Goal: Information Seeking & Learning: Learn about a topic

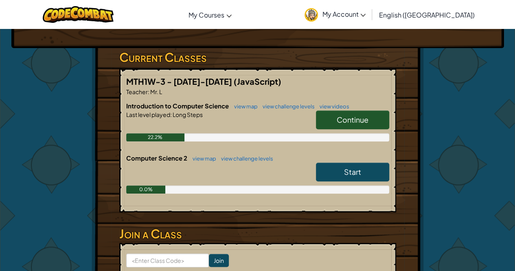
scroll to position [122, 0]
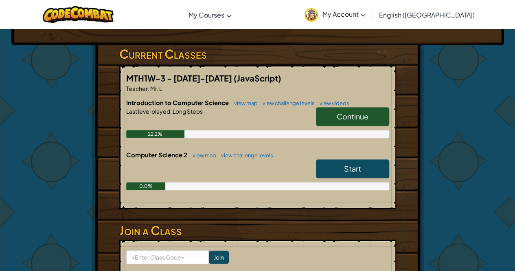
click at [348, 117] on span "Continue" at bounding box center [353, 116] width 32 height 9
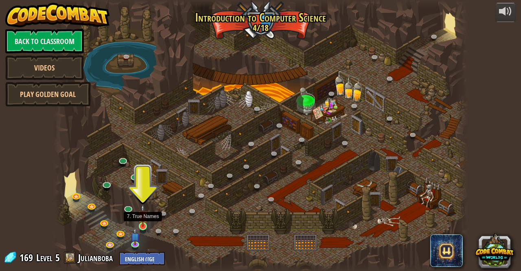
click at [143, 224] on img at bounding box center [143, 215] width 10 height 23
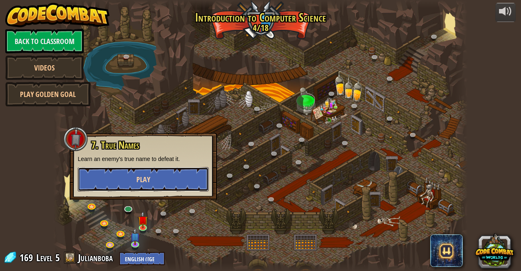
click at [156, 177] on button "Play" at bounding box center [143, 179] width 131 height 24
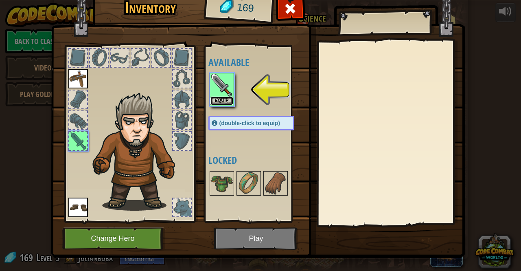
click at [221, 98] on button "Equip" at bounding box center [221, 100] width 23 height 9
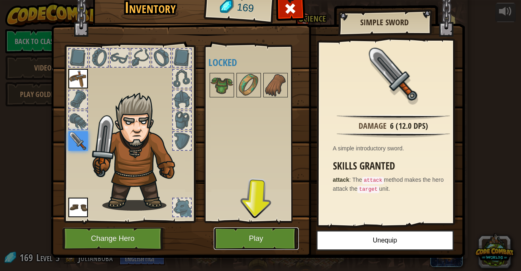
click at [249, 238] on button "Play" at bounding box center [256, 238] width 85 height 22
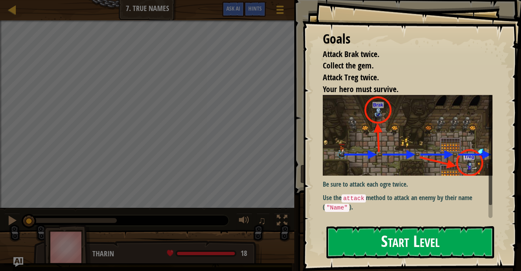
click at [372, 234] on button "Start Level" at bounding box center [410, 242] width 168 height 32
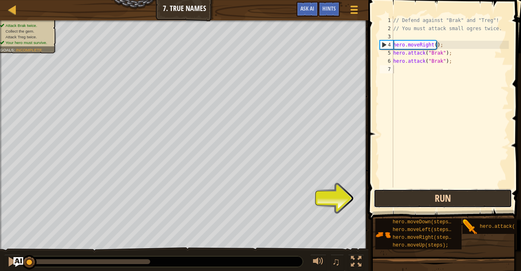
click at [448, 197] on button "Run" at bounding box center [443, 198] width 138 height 19
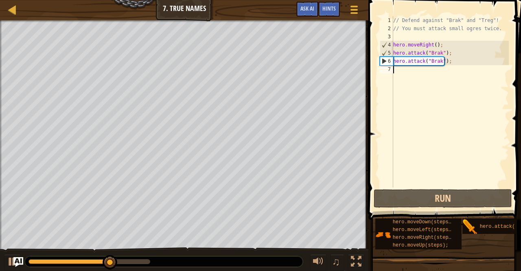
type textarea "h"
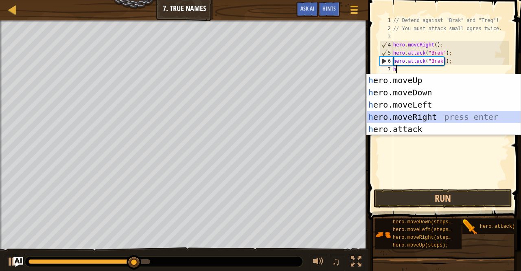
click at [445, 118] on div "h ero.moveUp press enter h ero.moveDown press enter h ero.moveLeft press enter …" at bounding box center [444, 116] width 154 height 85
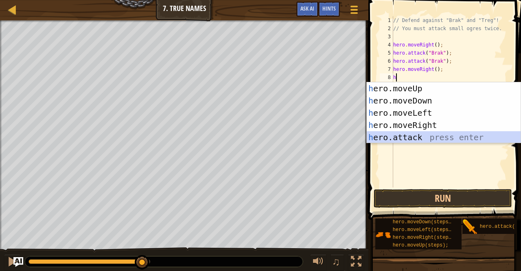
click at [409, 136] on div "h ero.moveUp press enter h ero.moveDown press enter h ero.moveLeft press enter …" at bounding box center [444, 124] width 154 height 85
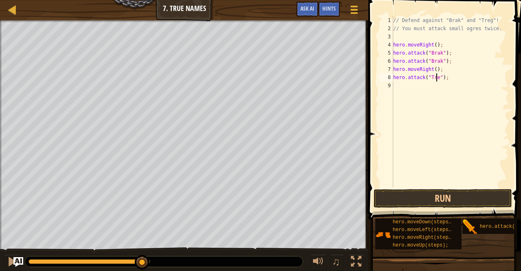
scroll to position [4, 4]
type textarea "hero.attack("Treg");"
click at [432, 86] on div "// Defend against "Brak" and "Treg"! // You must attack small ogres twice. hero…" at bounding box center [449, 109] width 117 height 187
type textarea "h"
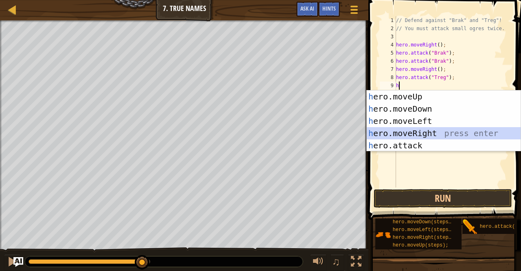
click at [437, 134] on div "h ero.moveUp press enter h ero.moveDown press enter h ero.moveLeft press enter …" at bounding box center [444, 132] width 154 height 85
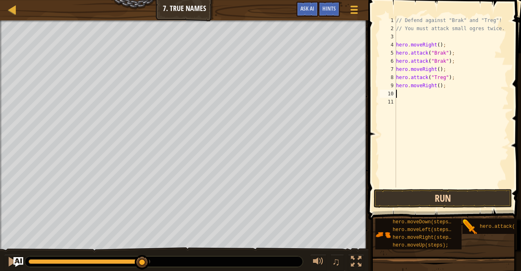
click at [443, 188] on span at bounding box center [445, 97] width 159 height 243
click at [445, 192] on button "Run" at bounding box center [443, 198] width 138 height 19
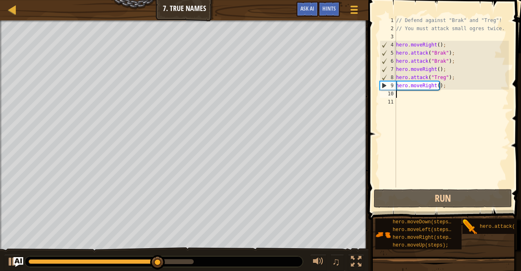
type textarea "h"
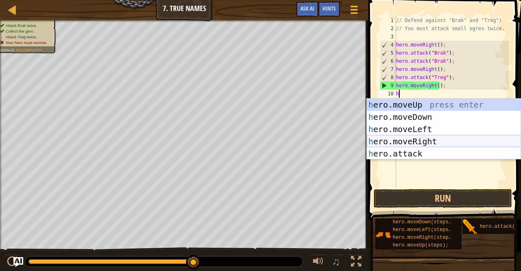
click at [436, 138] on div "h ero.moveUp press enter h ero.moveDown press enter h ero.moveLeft press enter …" at bounding box center [444, 140] width 154 height 85
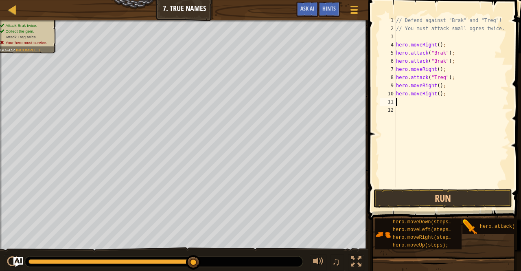
click at [397, 86] on div "// Defend against "Brak" and "Treg"! // You must attack small ogres twice. hero…" at bounding box center [451, 109] width 115 height 187
type textarea "hero.moveRight();"
click at [428, 87] on div "// Defend against "Brak" and "Treg"! // You must attack small ogres twice. hero…" at bounding box center [451, 109] width 115 height 187
click at [418, 74] on div "// Defend against "Brak" and "Treg"! // You must attack small ogres twice. hero…" at bounding box center [451, 109] width 115 height 187
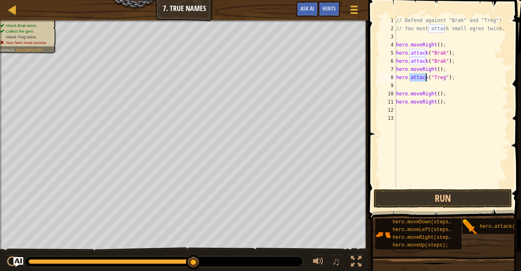
click at [418, 74] on div "// Defend against "Brak" and "Treg"! // You must attack small ogres twice. hero…" at bounding box center [451, 109] width 115 height 187
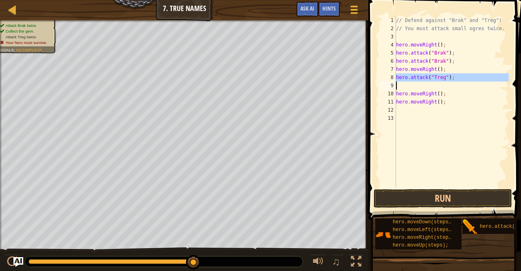
type textarea "hero.attack("Treg");"
click at [416, 86] on div "// Defend against "Brak" and "Treg"! // You must attack small ogres twice. hero…" at bounding box center [451, 101] width 114 height 171
paste textarea "hero.attack("Treg");"
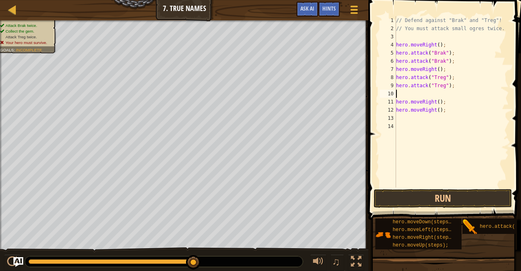
type textarea "hero.attack("Treg");"
click at [423, 201] on button "Run" at bounding box center [443, 198] width 138 height 19
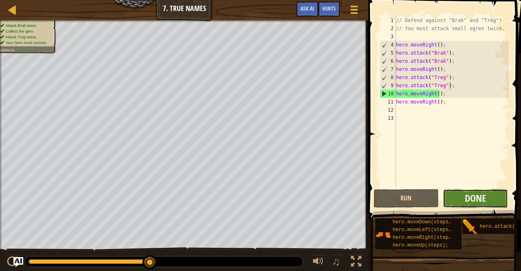
click at [492, 202] on button "Done" at bounding box center [475, 198] width 65 height 19
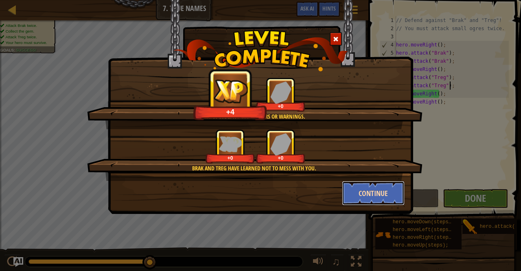
click at [363, 190] on button "Continue" at bounding box center [373, 193] width 63 height 24
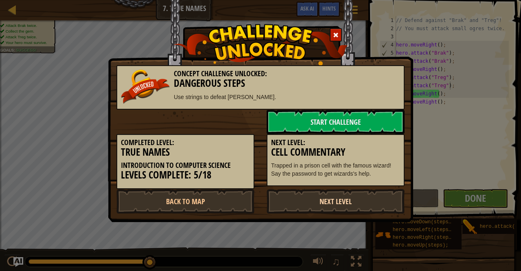
click at [327, 204] on link "Next Level" at bounding box center [336, 201] width 138 height 24
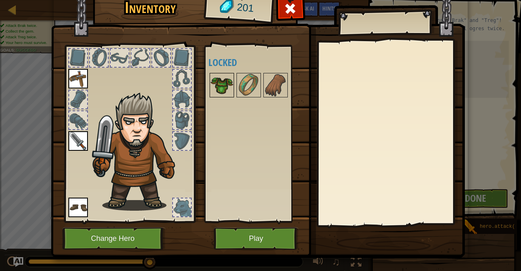
click at [213, 80] on img at bounding box center [221, 85] width 23 height 23
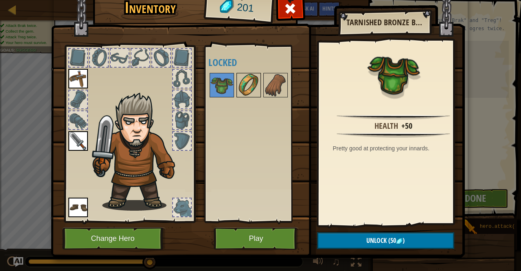
click at [241, 92] on img at bounding box center [248, 85] width 23 height 23
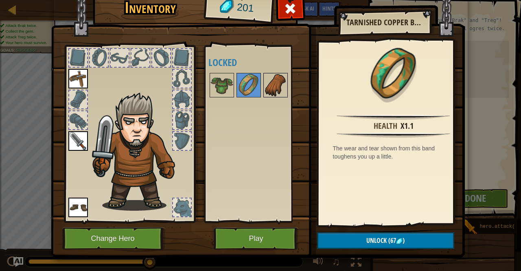
click at [270, 88] on img at bounding box center [275, 85] width 23 height 23
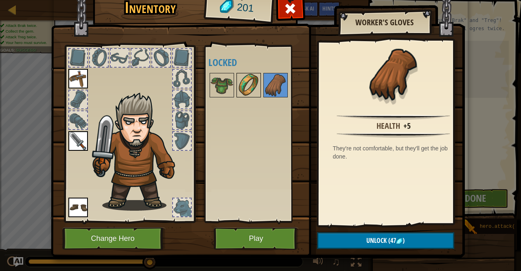
click at [253, 90] on img at bounding box center [248, 85] width 23 height 23
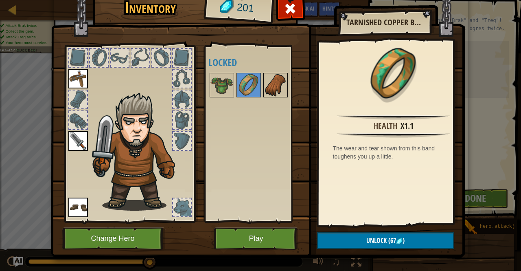
click at [271, 86] on img at bounding box center [275, 85] width 23 height 23
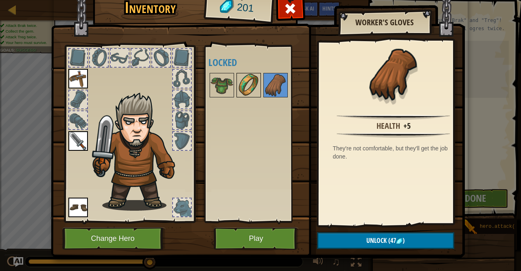
click at [244, 86] on img at bounding box center [248, 85] width 23 height 23
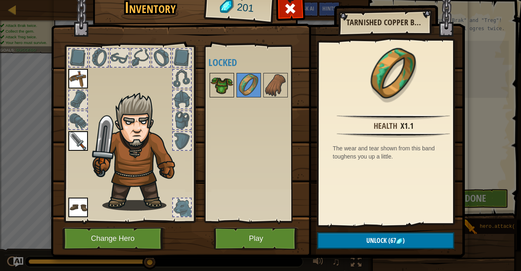
click at [225, 79] on img at bounding box center [221, 85] width 23 height 23
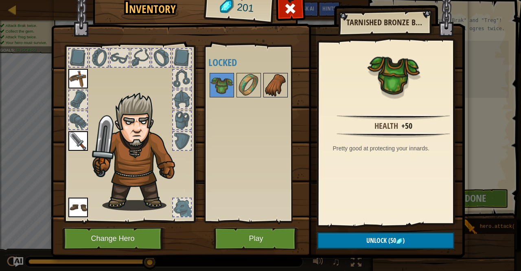
click at [275, 76] on img at bounding box center [275, 85] width 23 height 23
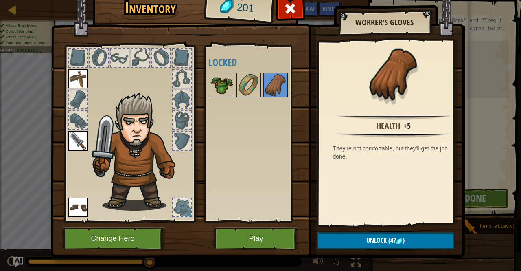
drag, startPoint x: 221, startPoint y: 80, endPoint x: 214, endPoint y: 82, distance: 6.7
click at [217, 83] on img at bounding box center [221, 85] width 23 height 23
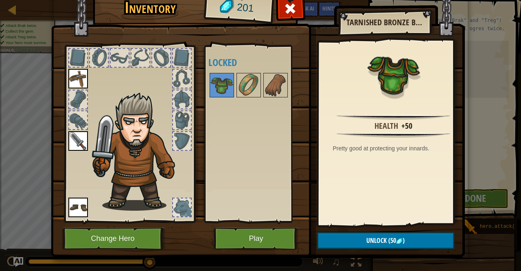
click at [72, 80] on img at bounding box center [78, 79] width 20 height 20
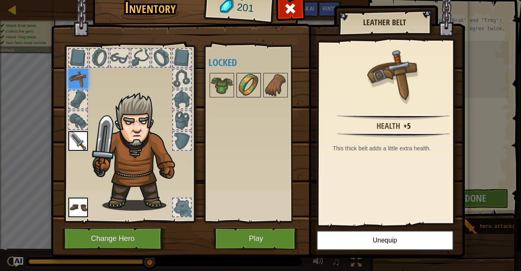
click at [237, 87] on img at bounding box center [248, 85] width 23 height 23
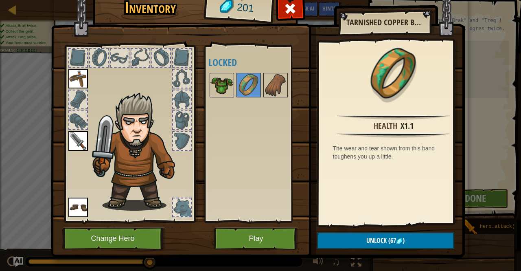
click at [222, 83] on img at bounding box center [221, 85] width 23 height 23
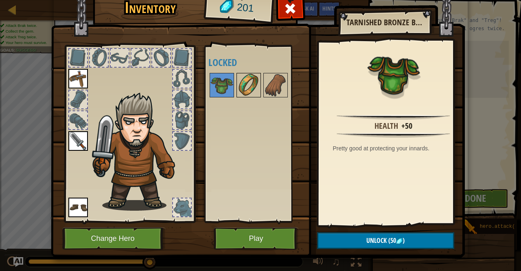
click at [243, 82] on img at bounding box center [248, 85] width 23 height 23
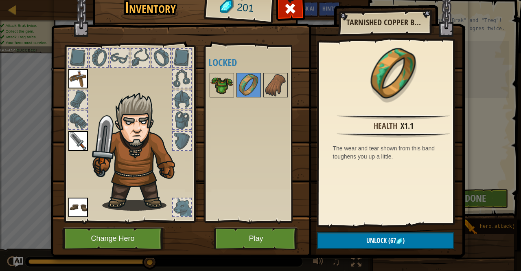
click at [224, 90] on img at bounding box center [221, 85] width 23 height 23
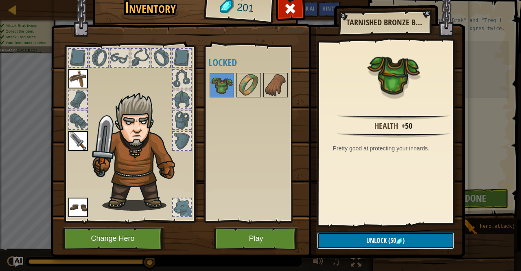
click at [380, 243] on span "Unlock" at bounding box center [376, 240] width 20 height 9
click at [384, 241] on button "Confirm" at bounding box center [385, 240] width 137 height 17
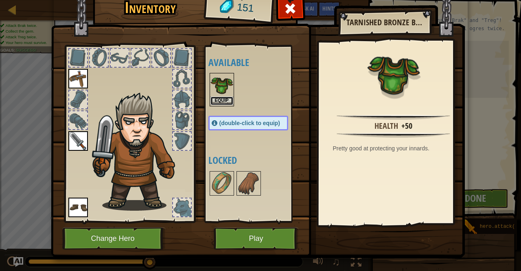
click at [219, 96] on button "Equip" at bounding box center [221, 100] width 23 height 9
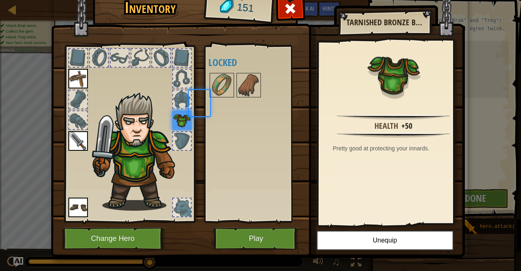
click at [217, 99] on div "Available Equip Equip Equip Equip (double-click to equip) Locked" at bounding box center [256, 134] width 96 height 170
click at [238, 89] on img at bounding box center [248, 85] width 23 height 23
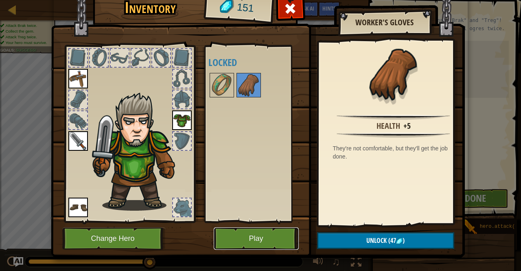
click at [238, 240] on button "Play" at bounding box center [256, 238] width 85 height 22
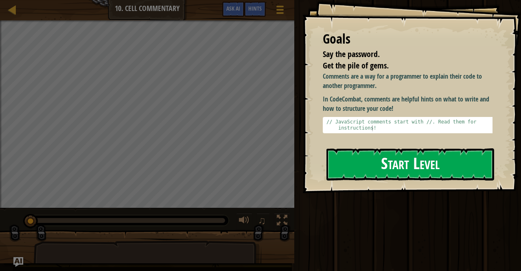
drag, startPoint x: 438, startPoint y: 140, endPoint x: 414, endPoint y: 146, distance: 24.4
click at [437, 148] on button "Start Level" at bounding box center [410, 164] width 168 height 32
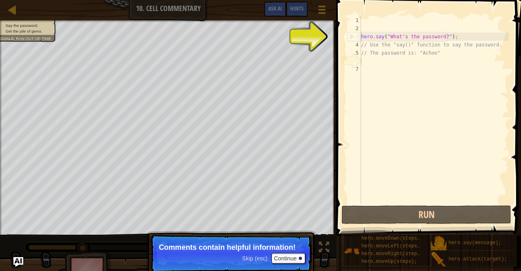
click at [381, 31] on div "hero . say ( "What's the password?" ) ; // Use the "say()" function to say the …" at bounding box center [433, 117] width 149 height 203
click at [390, 37] on div "hero . say ( "What's the password?" ) ; // Use the "say()" function to say the …" at bounding box center [433, 117] width 149 height 203
type textarea "hero.say("What's the password?");"
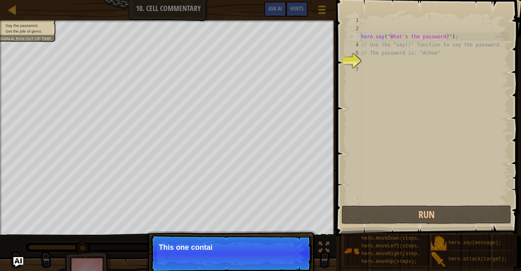
click at [286, 256] on p "Skip (esc) Continue This one contai" at bounding box center [231, 252] width 162 height 37
click at [286, 254] on p "Skip (esc) Continue This one contains the passwo" at bounding box center [231, 252] width 162 height 37
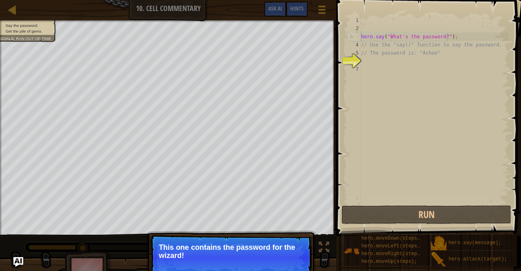
click at [286, 254] on p "This one contains the password for the wizard!" at bounding box center [231, 251] width 144 height 16
click at [417, 36] on div "hero . say ( "What's the password?" ) ; // Use the "say()" function to say the …" at bounding box center [433, 117] width 149 height 203
click at [297, 258] on p "Skip (esc) Continue This one contains the password for the wizard!" at bounding box center [231, 257] width 162 height 46
click at [297, 264] on button "Continue" at bounding box center [288, 266] width 34 height 11
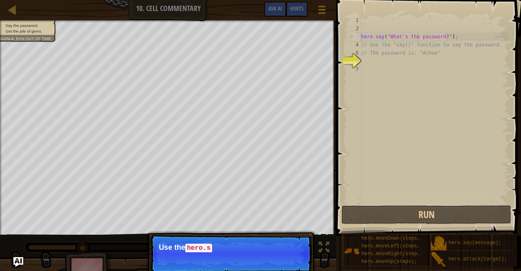
click at [296, 258] on p "Skip (esc) Continue Use the hero.s" at bounding box center [231, 253] width 162 height 38
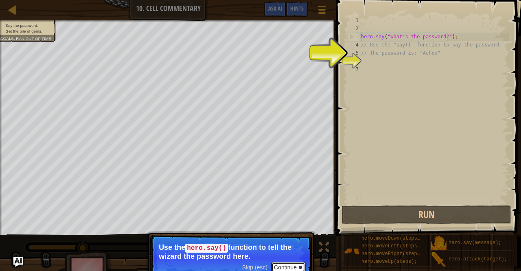
click at [295, 265] on button "Continue" at bounding box center [288, 267] width 34 height 11
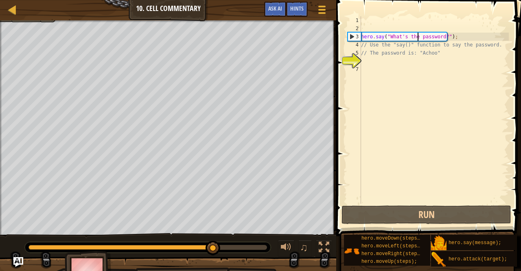
click at [404, 59] on div "hero . say ( "What's the password?" ) ; // Use the "say()" function to say the …" at bounding box center [433, 117] width 149 height 203
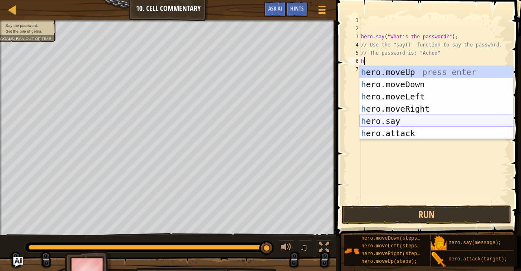
click at [403, 124] on div "h ero.moveUp press enter h ero.moveDown press enter h ero.moveLeft press enter …" at bounding box center [436, 115] width 154 height 98
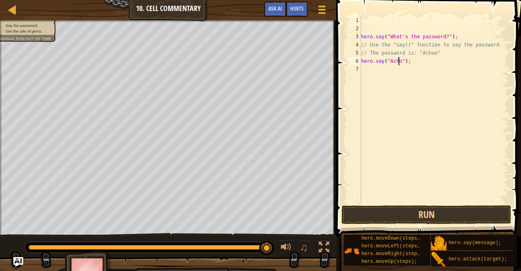
scroll to position [4, 3]
type textarea "hero.say("Achoo");"
click at [425, 214] on button "Run" at bounding box center [426, 214] width 170 height 19
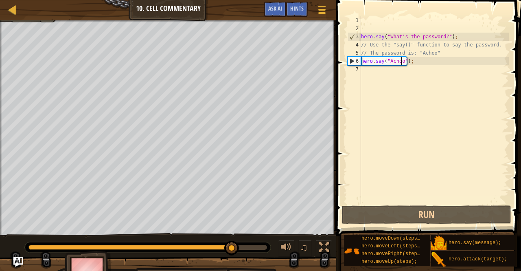
click at [388, 68] on div "hero . say ( "What's the password?" ) ; // Use the "say()" function to say the …" at bounding box center [433, 117] width 149 height 203
type textarea "h"
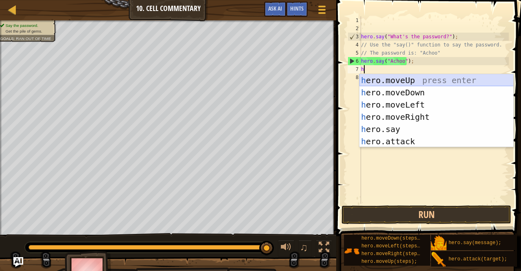
click at [427, 78] on div "h ero.moveUp press enter h ero.moveDown press enter h ero.moveLeft press enter …" at bounding box center [436, 123] width 154 height 98
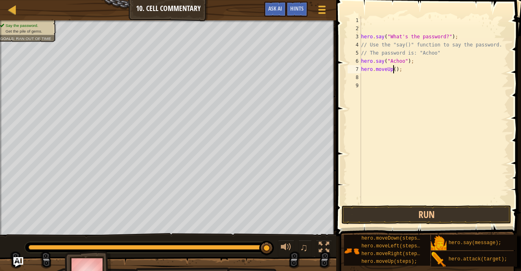
click at [392, 70] on div "hero . say ( "What's the password?" ) ; // Use the "say()" function to say the …" at bounding box center [433, 117] width 149 height 203
click at [393, 68] on div "hero . say ( "What's the password?" ) ; // Use the "say()" function to say the …" at bounding box center [433, 109] width 149 height 187
type textarea "hero.moveUp(2);"
click at [437, 217] on button "Run" at bounding box center [426, 214] width 170 height 19
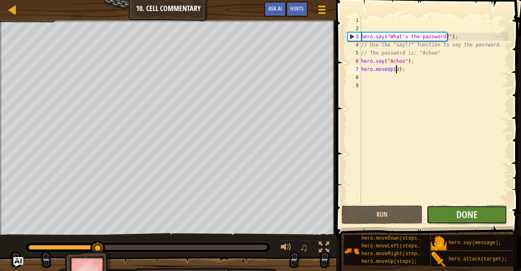
click at [481, 212] on button "Done" at bounding box center [466, 214] width 81 height 19
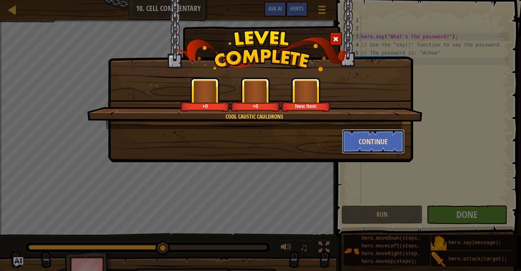
click at [372, 140] on button "Continue" at bounding box center [373, 141] width 63 height 24
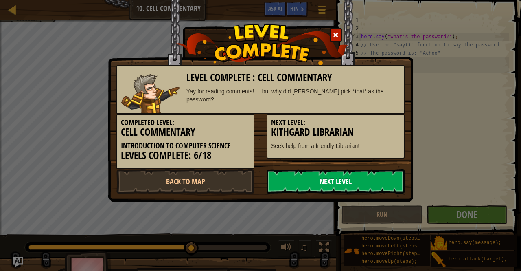
click at [339, 186] on link "Next Level" at bounding box center [336, 181] width 138 height 24
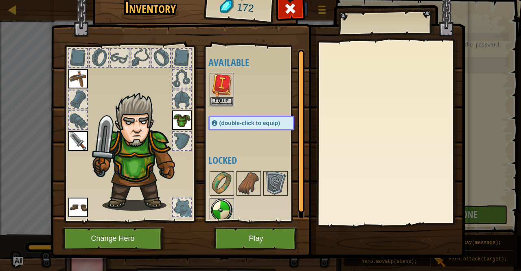
click at [226, 212] on img at bounding box center [221, 210] width 23 height 23
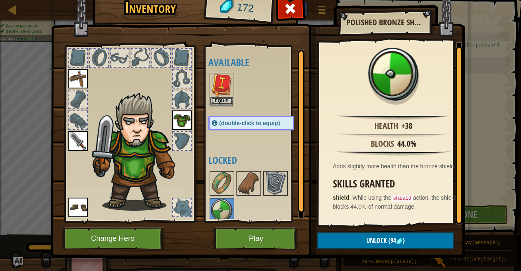
scroll to position [1, 0]
click at [216, 94] on img at bounding box center [221, 85] width 23 height 23
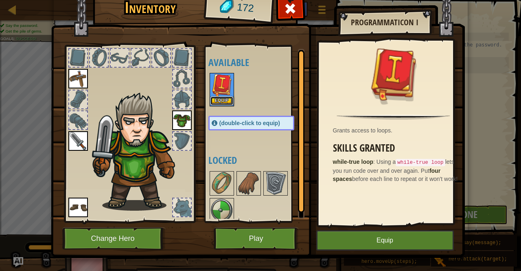
click at [223, 104] on button "Equip" at bounding box center [221, 100] width 23 height 9
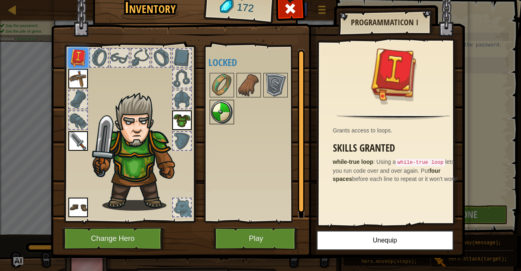
click at [223, 114] on img at bounding box center [221, 112] width 23 height 23
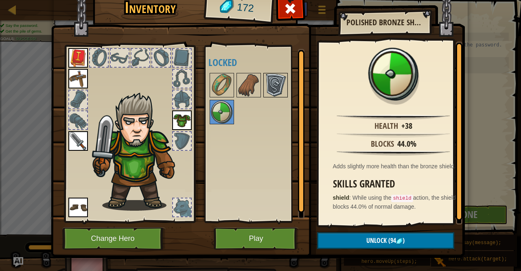
click at [264, 88] on img at bounding box center [275, 85] width 23 height 23
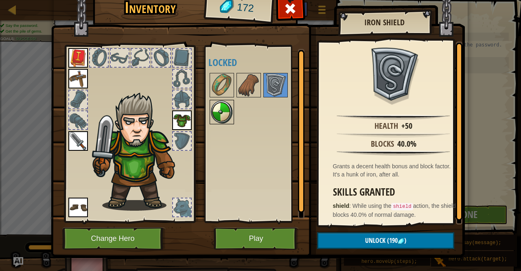
click at [218, 120] on img at bounding box center [221, 112] width 23 height 23
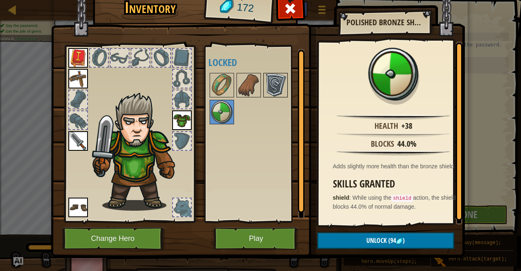
click at [270, 90] on img at bounding box center [275, 85] width 23 height 23
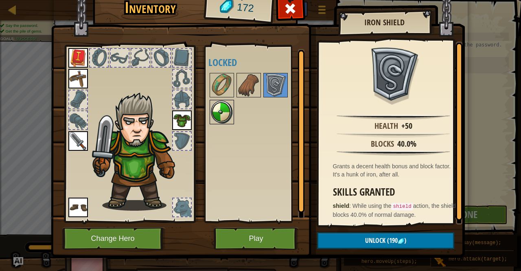
drag, startPoint x: 212, startPoint y: 120, endPoint x: 216, endPoint y: 118, distance: 5.0
click at [213, 119] on img at bounding box center [221, 112] width 23 height 23
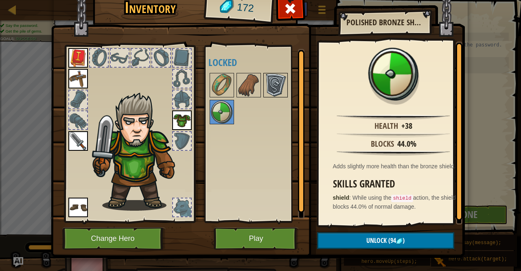
click at [277, 85] on img at bounding box center [275, 85] width 23 height 23
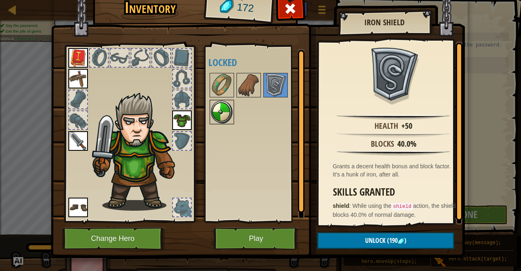
click at [216, 115] on img at bounding box center [221, 112] width 23 height 23
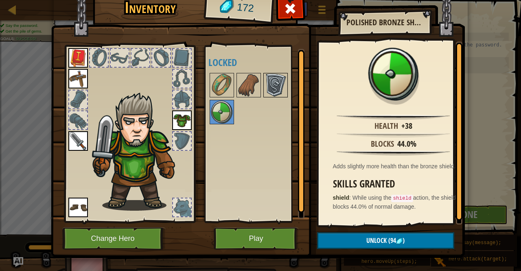
click at [273, 87] on img at bounding box center [275, 85] width 23 height 23
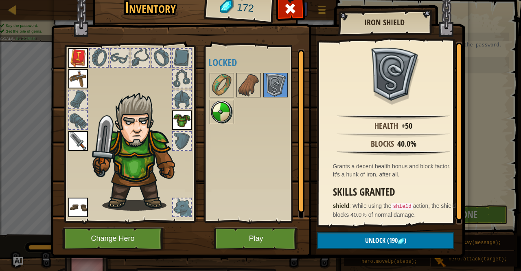
click at [225, 119] on img at bounding box center [221, 112] width 23 height 23
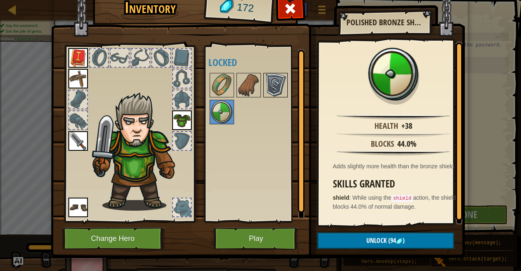
click at [278, 75] on div at bounding box center [275, 85] width 24 height 24
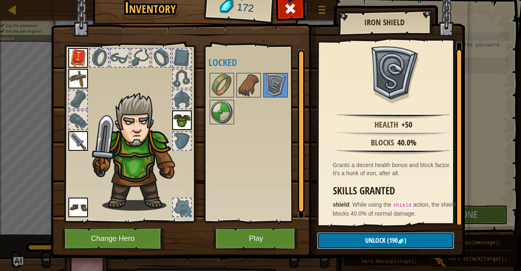
click at [371, 241] on span "Unlock" at bounding box center [375, 240] width 20 height 9
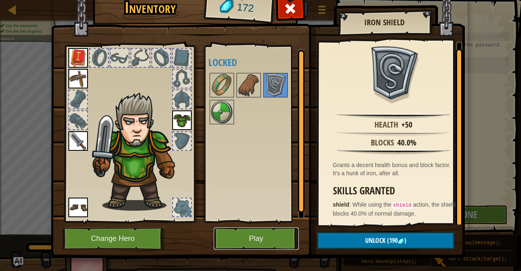
click at [250, 235] on button "Play" at bounding box center [256, 238] width 85 height 22
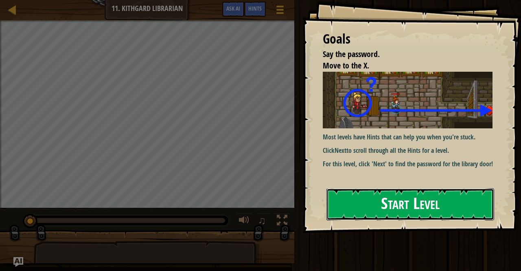
click at [476, 188] on button "Start Level" at bounding box center [410, 204] width 168 height 32
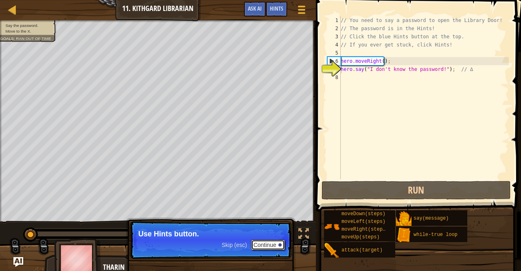
click at [271, 245] on button "Continue" at bounding box center [268, 244] width 34 height 11
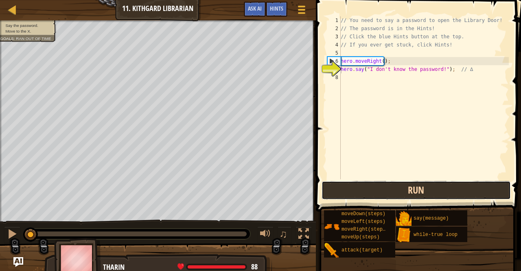
click at [423, 195] on button "Run" at bounding box center [416, 190] width 190 height 19
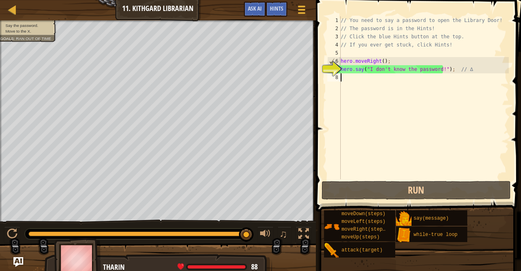
click at [359, 80] on div "// You need to say a password to open the Library Door! // The password is in t…" at bounding box center [424, 105] width 170 height 179
click at [276, 10] on span "Hints" at bounding box center [276, 8] width 13 height 8
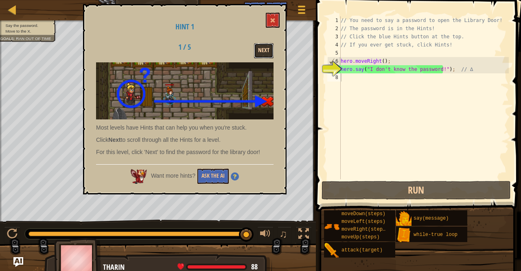
click at [271, 52] on button "Next" at bounding box center [264, 50] width 20 height 15
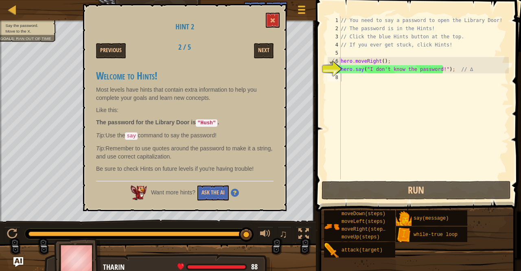
click at [394, 86] on div "// You need to say a password to open the Library Door! // The password is in t…" at bounding box center [424, 105] width 170 height 179
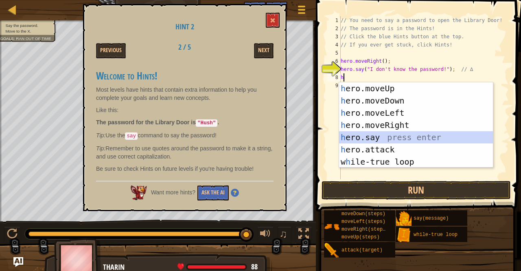
click at [400, 135] on div "h ero.moveUp press enter h ero.moveDown press enter h ero.moveLeft press enter …" at bounding box center [416, 137] width 154 height 110
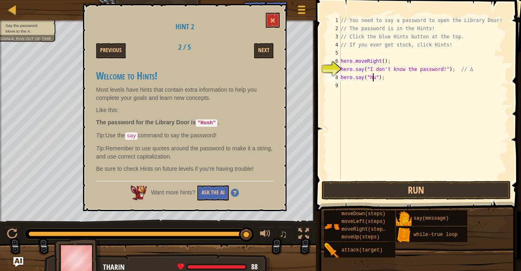
scroll to position [4, 3]
type textarea "hero.say("hush");"
click at [397, 190] on button "Run" at bounding box center [416, 190] width 190 height 19
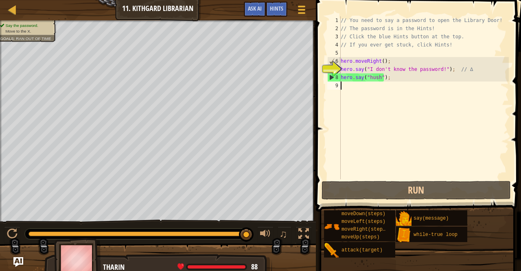
click at [349, 87] on div "// You need to say a password to open the Library Door! // The password is in t…" at bounding box center [424, 105] width 170 height 179
type textarea "h"
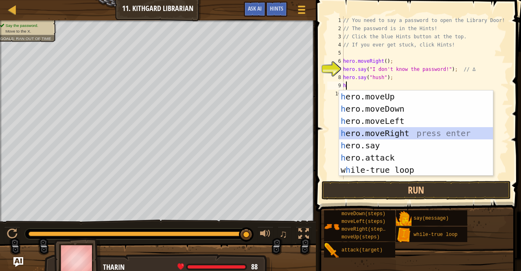
click at [400, 131] on div "h ero.moveUp press enter h ero.moveDown press enter h ero.moveLeft press enter …" at bounding box center [416, 145] width 154 height 110
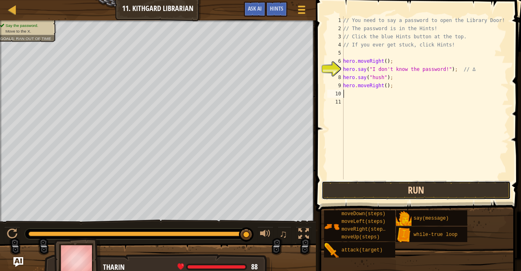
click at [396, 193] on button "Run" at bounding box center [416, 190] width 190 height 19
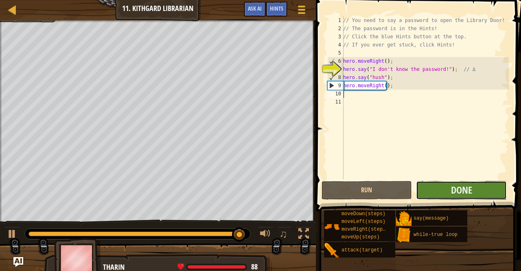
click at [483, 191] on button "Done" at bounding box center [461, 190] width 91 height 19
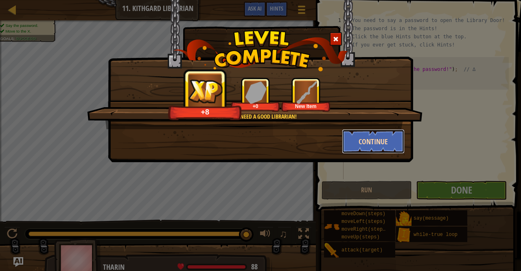
click at [385, 143] on button "Continue" at bounding box center [373, 141] width 63 height 24
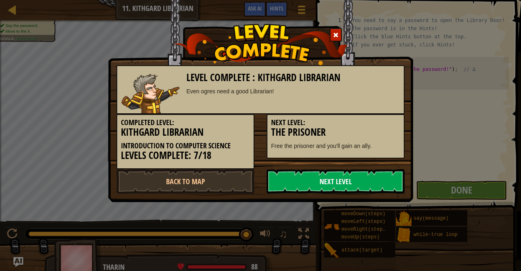
click at [353, 181] on link "Next Level" at bounding box center [336, 181] width 138 height 24
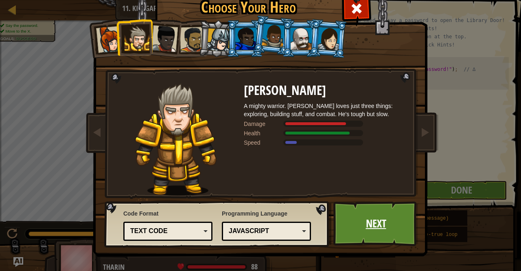
click at [373, 230] on link "Next" at bounding box center [375, 223] width 85 height 45
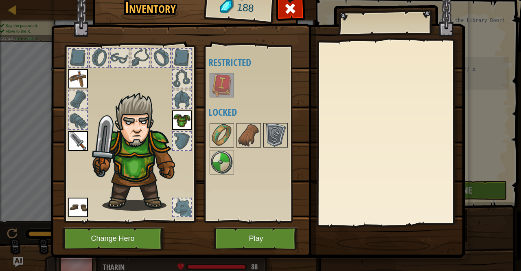
click at [222, 83] on img at bounding box center [221, 85] width 23 height 23
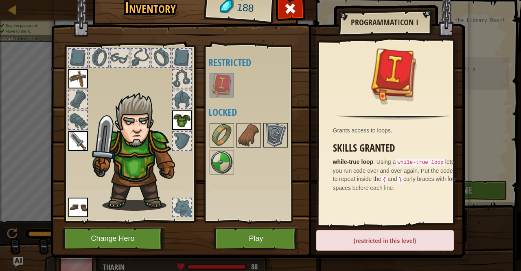
click at [222, 82] on img at bounding box center [221, 85] width 23 height 23
click at [248, 237] on button "Play" at bounding box center [256, 238] width 85 height 22
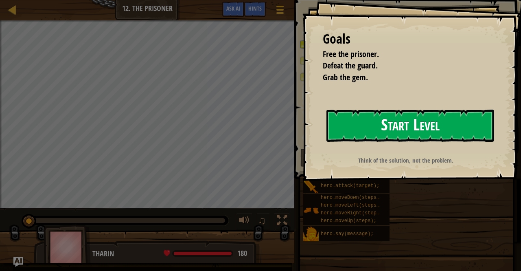
drag, startPoint x: 423, startPoint y: 118, endPoint x: 428, endPoint y: 122, distance: 6.4
click at [423, 118] on button "Start Level" at bounding box center [410, 125] width 168 height 32
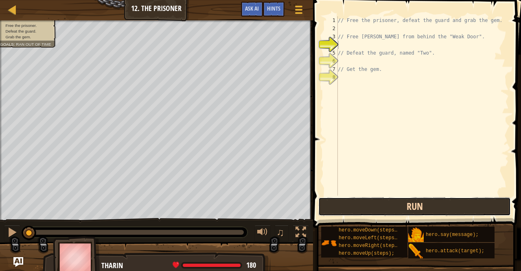
click at [401, 201] on button "Run" at bounding box center [414, 206] width 192 height 19
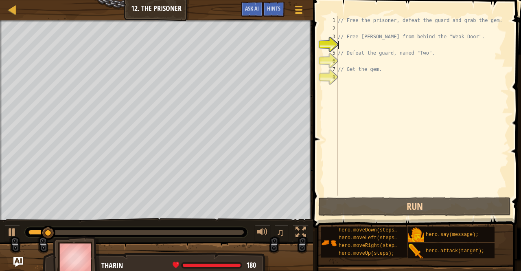
click at [361, 79] on div "// Free the prisoner, defeat the guard and grab the gem. // Free [PERSON_NAME] …" at bounding box center [422, 113] width 173 height 195
type textarea "h"
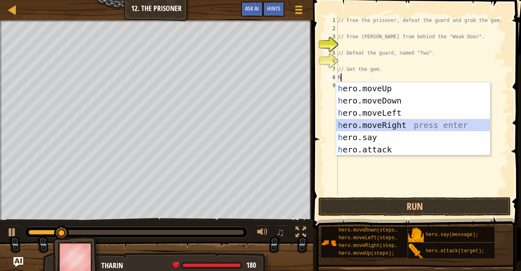
click at [390, 127] on div "h ero.moveUp press enter h ero.moveDown press enter h ero.moveLeft press enter …" at bounding box center [413, 131] width 154 height 98
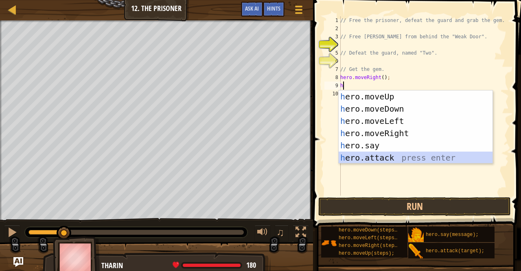
click at [396, 159] on div "h ero.moveUp press enter h ero.moveDown press enter h ero.moveLeft press enter …" at bounding box center [416, 139] width 154 height 98
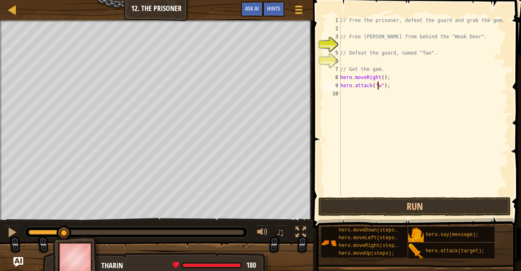
scroll to position [4, 3]
type textarea "hero.attack("weak door");"
click at [365, 96] on div "// Free the prisoner, defeat the guard and grab the gem. // Free [PERSON_NAME] …" at bounding box center [424, 113] width 170 height 195
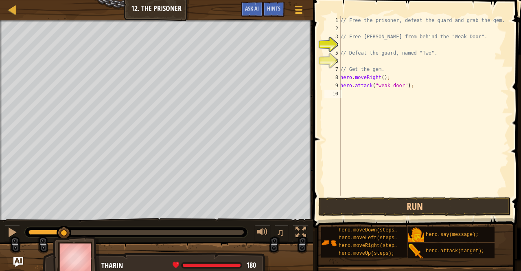
type textarea "h"
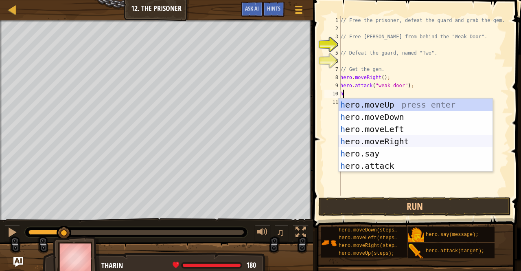
click at [388, 136] on div "h ero.moveUp press enter h ero.moveDown press enter h ero.moveLeft press enter …" at bounding box center [416, 147] width 154 height 98
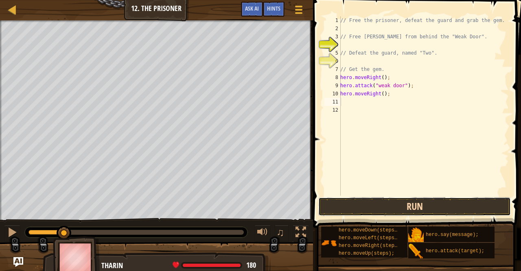
click at [413, 204] on button "Run" at bounding box center [414, 206] width 192 height 19
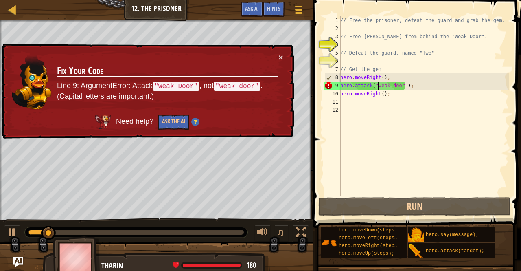
click at [377, 84] on div "// Free the prisoner, defeat the guard and grab the gem. // Free [PERSON_NAME] …" at bounding box center [424, 113] width 170 height 195
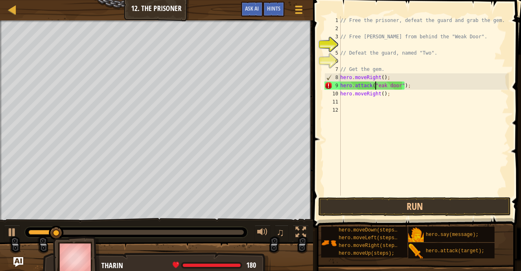
scroll to position [4, 3]
click at [391, 85] on div "// Free the prisoner, defeat the guard and grab the gem. // Free [PERSON_NAME] …" at bounding box center [424, 113] width 170 height 195
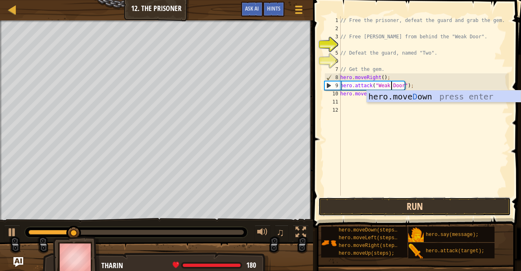
click at [395, 208] on button "Run" at bounding box center [414, 206] width 192 height 19
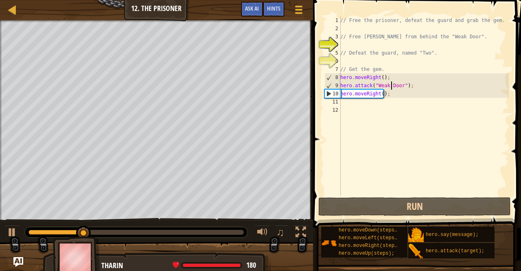
click at [379, 93] on div "// Free the prisoner, defeat the guard and grab the gem. // Free [PERSON_NAME] …" at bounding box center [424, 113] width 170 height 195
type textarea "hero.moveRight(3);"
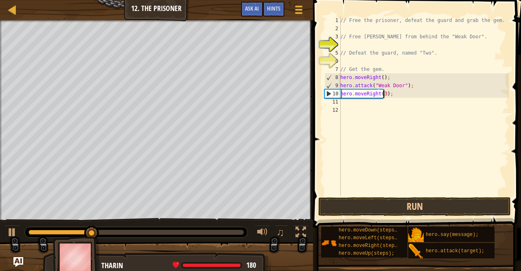
click at [354, 104] on div "// Free the prisoner, defeat the guard and grab the gem. // Free [PERSON_NAME] …" at bounding box center [424, 113] width 170 height 195
type textarea "h"
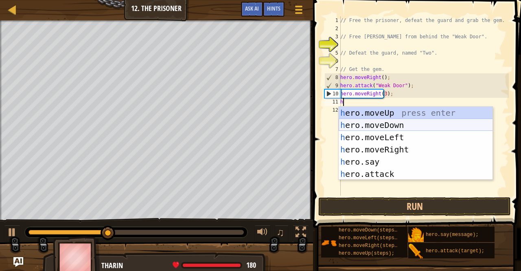
click at [392, 121] on div "h ero.moveUp press enter h ero.moveDown press enter h ero.moveLeft press enter …" at bounding box center [416, 156] width 154 height 98
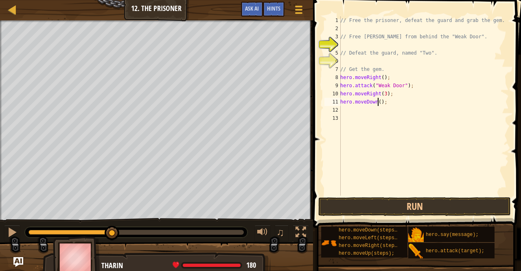
click at [378, 104] on div "// Free the prisoner, defeat the guard and grab the gem. // Free [PERSON_NAME] …" at bounding box center [424, 113] width 170 height 195
type textarea "hero.moveDown(3);"
click at [352, 109] on div "// Free the prisoner, defeat the guard and grab the gem. // Free [PERSON_NAME] …" at bounding box center [424, 113] width 170 height 195
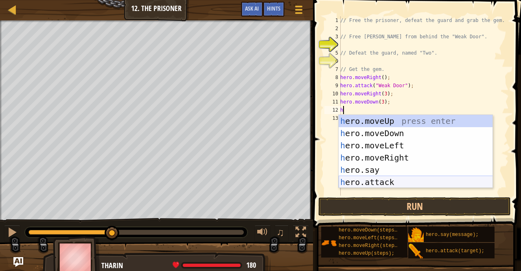
click at [379, 179] on div "h ero.moveUp press enter h ero.moveDown press enter h ero.moveLeft press enter …" at bounding box center [416, 164] width 154 height 98
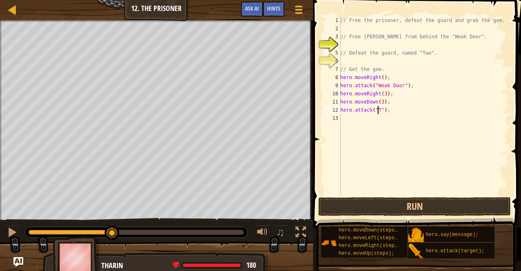
scroll to position [4, 3]
click at [363, 112] on div "// Free the prisoner, defeat the guard and grab the gem. // Free [PERSON_NAME] …" at bounding box center [424, 113] width 170 height 195
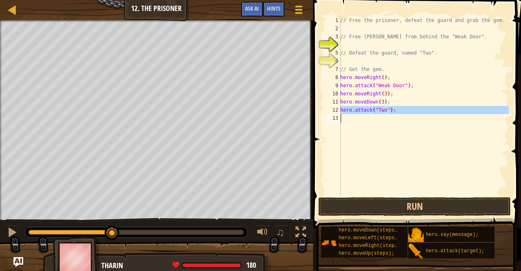
click at [363, 112] on div "// Free the prisoner, defeat the guard and grab the gem. // Free [PERSON_NAME] …" at bounding box center [424, 113] width 170 height 195
click at [363, 112] on div "// Free the prisoner, defeat the guard and grab the gem. // Free [PERSON_NAME] …" at bounding box center [424, 105] width 170 height 179
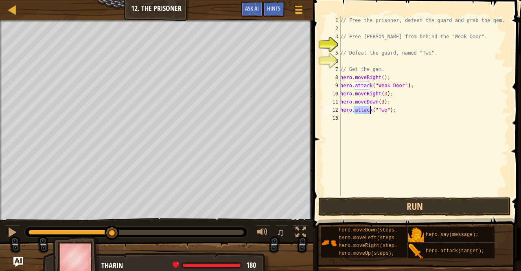
click at [363, 112] on div "// Free the prisoner, defeat the guard and grab the gem. // Free [PERSON_NAME] …" at bounding box center [424, 113] width 170 height 195
type textarea "hero.attack("Two");"
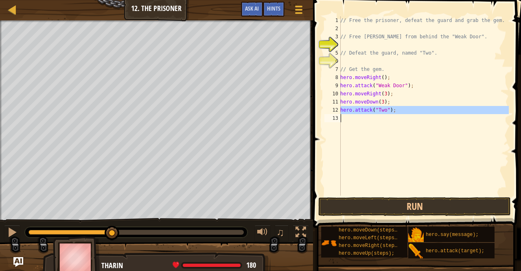
paste textarea
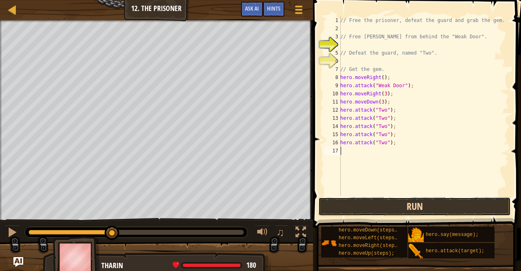
click at [413, 205] on button "Run" at bounding box center [414, 206] width 192 height 19
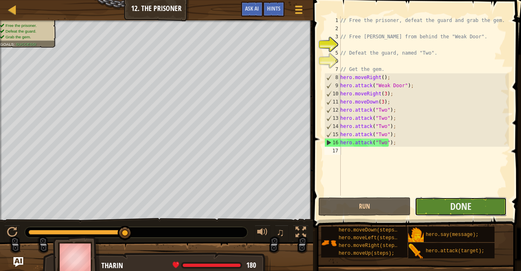
click at [448, 207] on button "Done" at bounding box center [461, 206] width 92 height 19
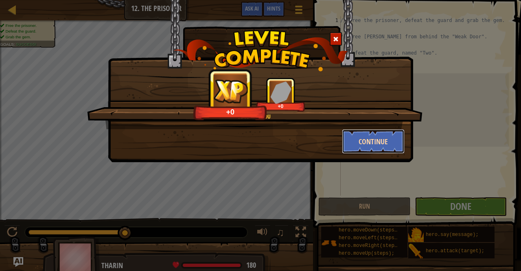
click at [388, 146] on button "Continue" at bounding box center [373, 141] width 63 height 24
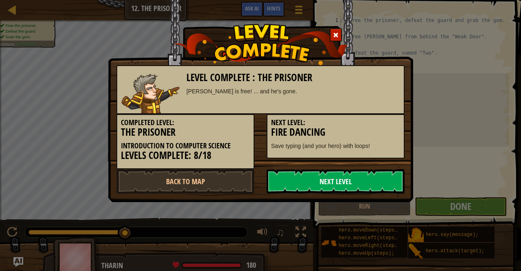
click at [349, 186] on link "Next Level" at bounding box center [336, 181] width 138 height 24
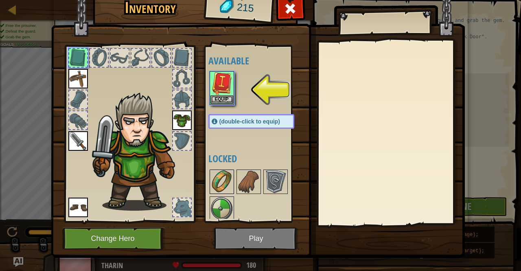
scroll to position [3, 0]
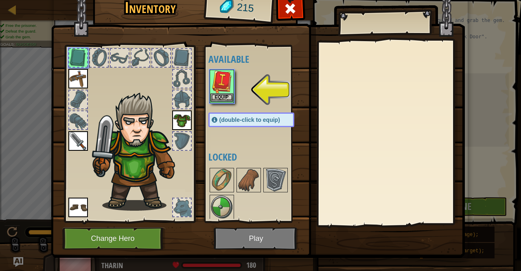
click at [215, 89] on img at bounding box center [221, 81] width 23 height 23
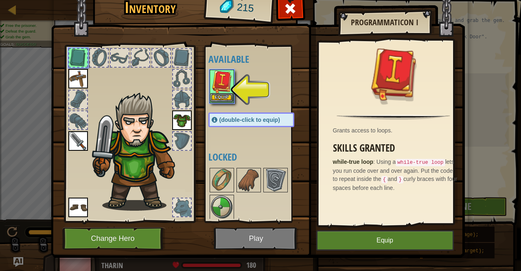
click at [216, 92] on img at bounding box center [221, 81] width 23 height 23
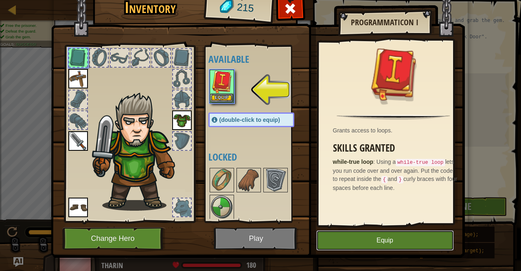
click at [409, 236] on button "Equip" at bounding box center [385, 240] width 138 height 20
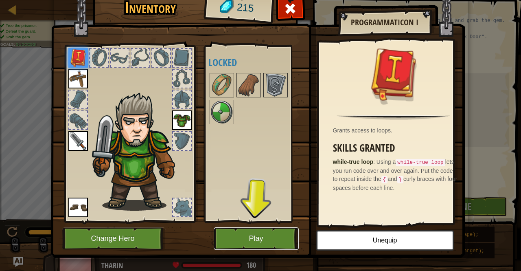
click at [243, 233] on button "Play" at bounding box center [256, 238] width 85 height 22
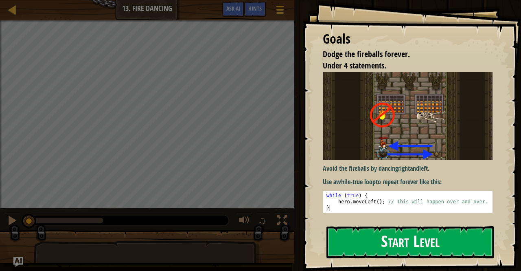
click at [439, 238] on button "Start Level" at bounding box center [410, 242] width 168 height 32
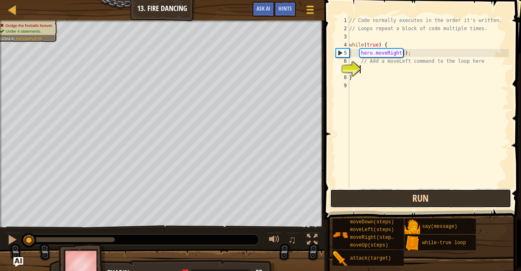
click at [367, 196] on button "Run" at bounding box center [420, 198] width 181 height 19
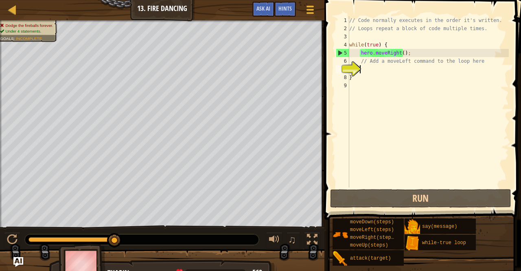
type textarea "h"
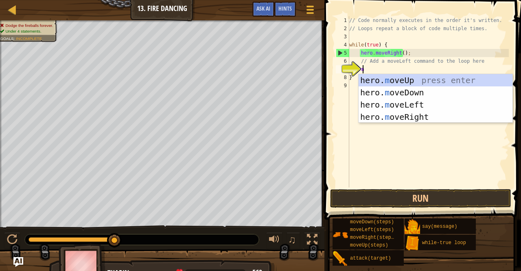
type textarea "mo"
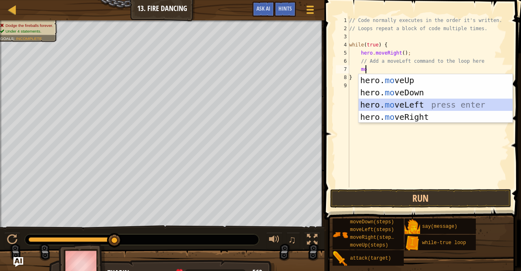
click at [418, 107] on div "hero. mo veUp press enter hero. mo veDown press enter hero. mo veLeft press ent…" at bounding box center [436, 110] width 154 height 73
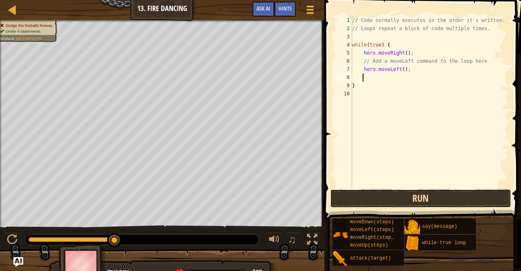
click at [431, 193] on button "Run" at bounding box center [420, 198] width 181 height 19
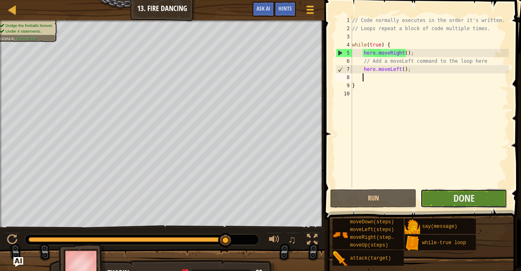
click at [450, 201] on button "Done" at bounding box center [463, 198] width 86 height 19
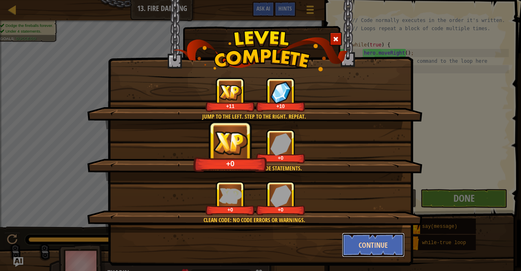
click at [380, 251] on button "Continue" at bounding box center [373, 244] width 63 height 24
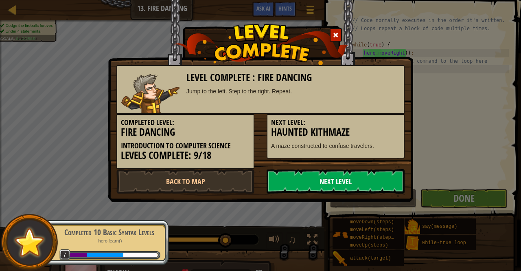
click at [345, 182] on link "Next Level" at bounding box center [336, 181] width 138 height 24
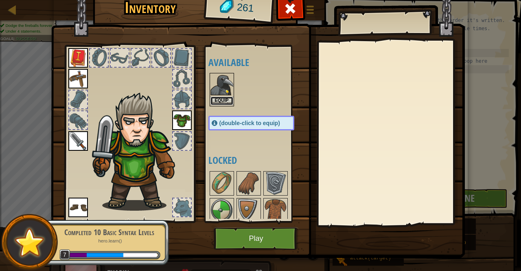
click at [224, 98] on button "Equip" at bounding box center [221, 100] width 23 height 9
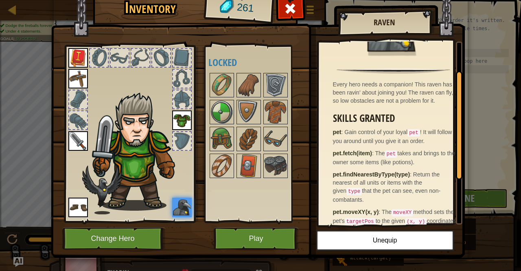
scroll to position [0, 0]
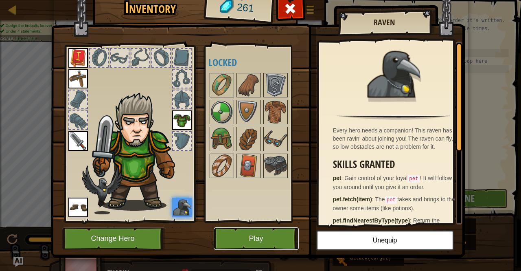
click at [241, 248] on button "Play" at bounding box center [256, 238] width 85 height 22
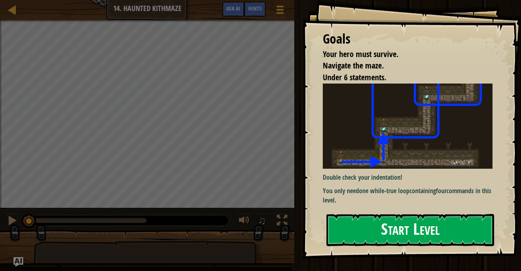
click at [366, 214] on button "Start Level" at bounding box center [410, 230] width 168 height 32
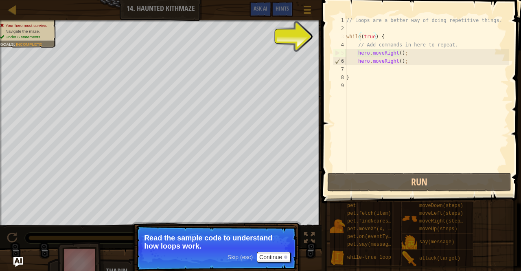
click at [359, 38] on div "// Loops are a better way of doing repetitive things. while ( true ) { // Add c…" at bounding box center [427, 101] width 164 height 171
click at [364, 37] on div "// Loops are a better way of doing repetitive things. while ( true ) { // Add c…" at bounding box center [427, 101] width 164 height 171
click at [264, 258] on button "Continue" at bounding box center [274, 256] width 34 height 11
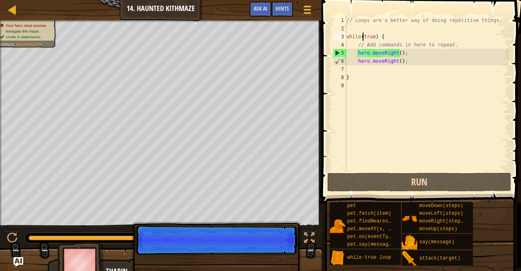
scroll to position [4, 1]
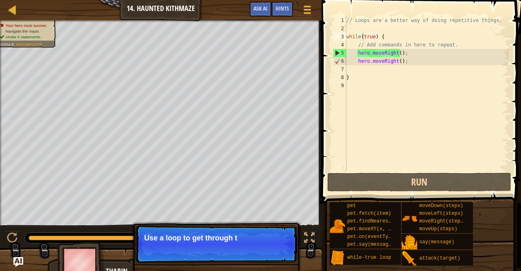
click at [267, 249] on p "Skip (esc) Continue Use a loop to get through t" at bounding box center [217, 243] width 162 height 37
click at [268, 249] on button "Continue" at bounding box center [274, 248] width 34 height 11
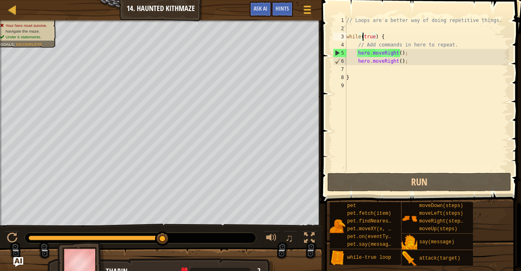
click at [398, 52] on div "// Loops are a better way of doing repetitive things. while ( true ) { // Add c…" at bounding box center [427, 101] width 164 height 171
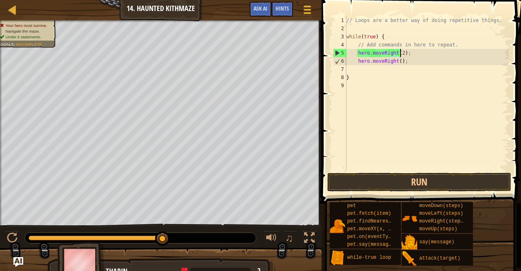
scroll to position [4, 4]
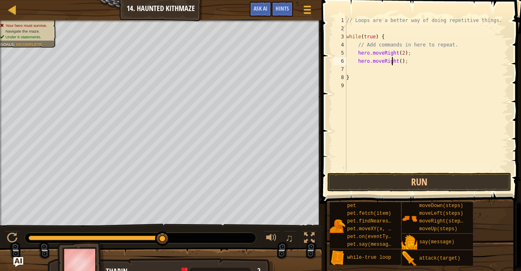
click at [392, 60] on div "// Loops are a better way of doing repetitive things. while ( true ) { // Add c…" at bounding box center [427, 101] width 164 height 171
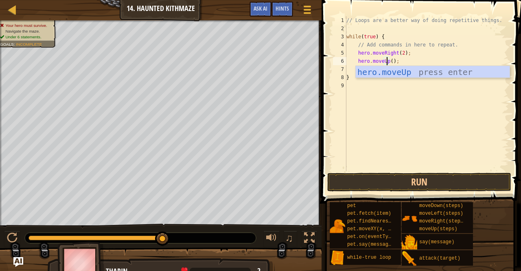
scroll to position [4, 3]
click at [389, 59] on div "// Loops are a better way of doing repetitive things. while ( true ) { // Add c…" at bounding box center [427, 101] width 164 height 171
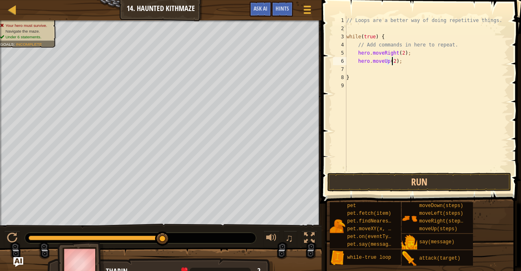
scroll to position [4, 4]
type textarea "hero.moveUp(2);"
click at [407, 182] on button "Run" at bounding box center [419, 182] width 184 height 19
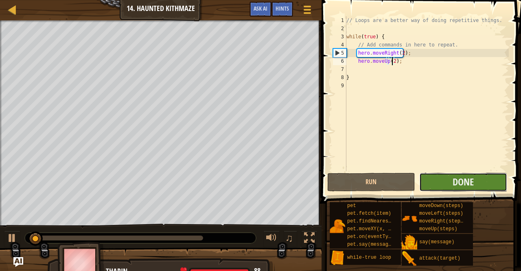
click at [490, 184] on button "Done" at bounding box center [463, 182] width 88 height 19
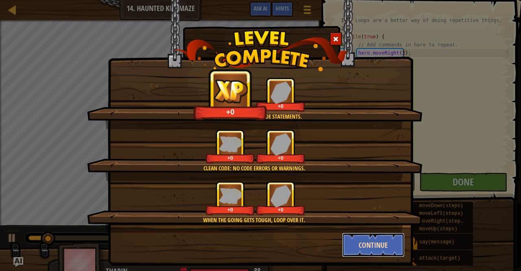
click at [372, 245] on button "Continue" at bounding box center [373, 244] width 63 height 24
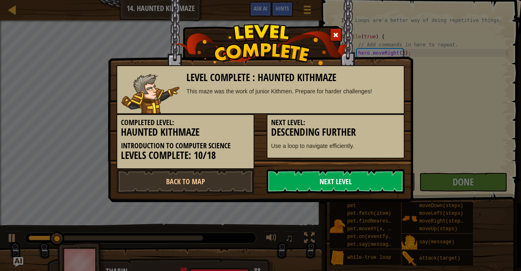
click at [380, 178] on link "Next Level" at bounding box center [336, 181] width 138 height 24
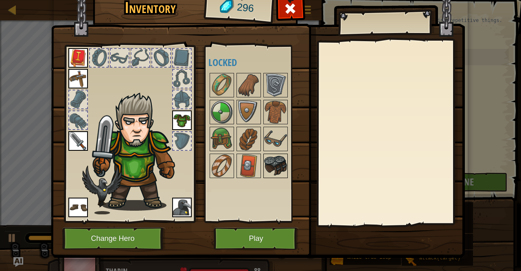
click at [282, 162] on img at bounding box center [275, 165] width 23 height 23
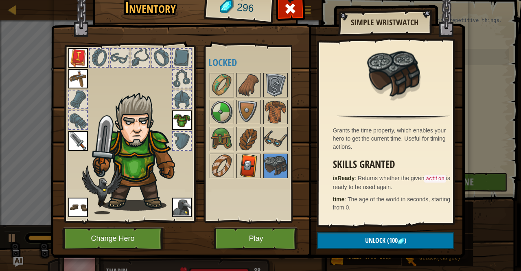
click at [248, 171] on img at bounding box center [248, 165] width 23 height 23
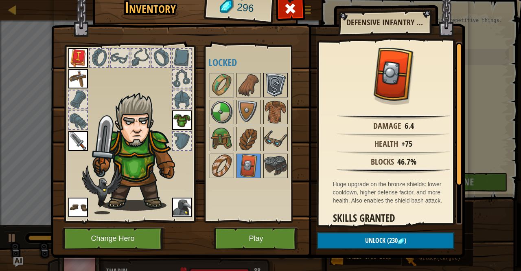
click at [275, 84] on img at bounding box center [275, 85] width 23 height 23
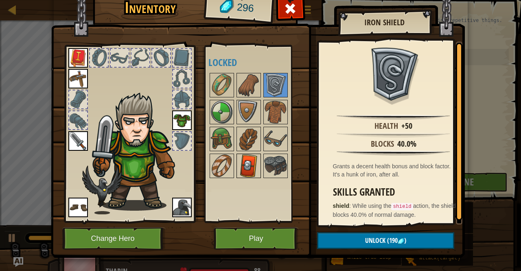
click at [243, 155] on img at bounding box center [248, 165] width 23 height 23
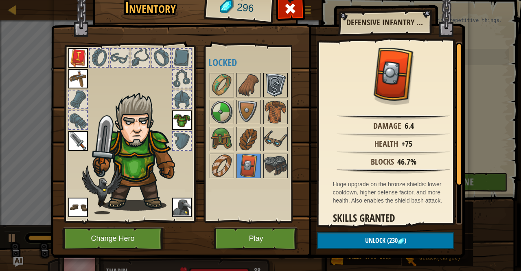
click at [271, 80] on img at bounding box center [275, 85] width 23 height 23
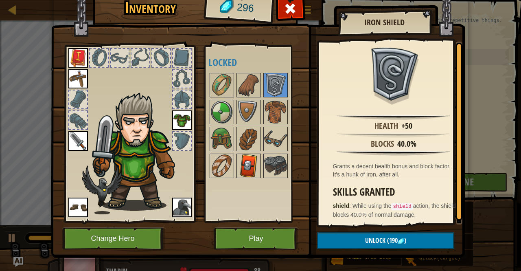
click at [252, 163] on img at bounding box center [248, 165] width 23 height 23
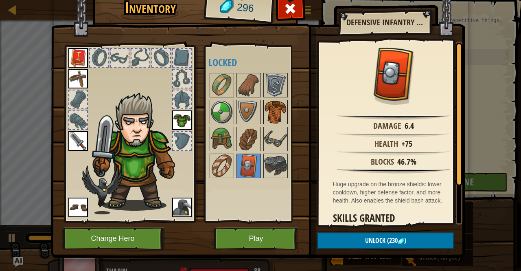
click at [276, 111] on img at bounding box center [275, 112] width 23 height 23
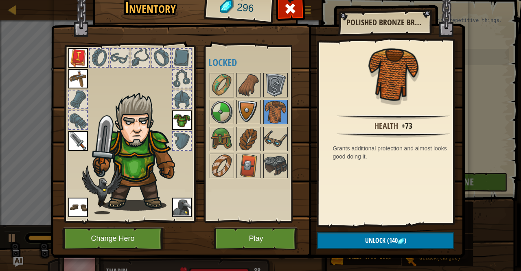
click at [249, 109] on img at bounding box center [248, 112] width 23 height 23
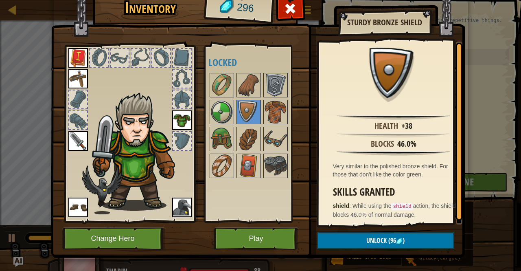
click at [288, 106] on div at bounding box center [259, 125] width 102 height 107
click at [279, 109] on img at bounding box center [275, 112] width 23 height 23
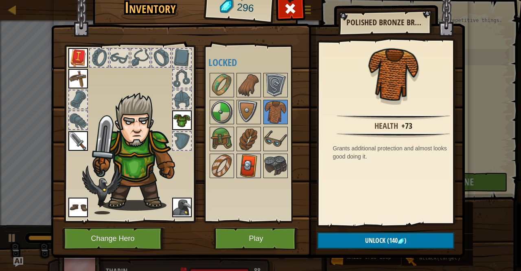
click at [249, 172] on img at bounding box center [248, 165] width 23 height 23
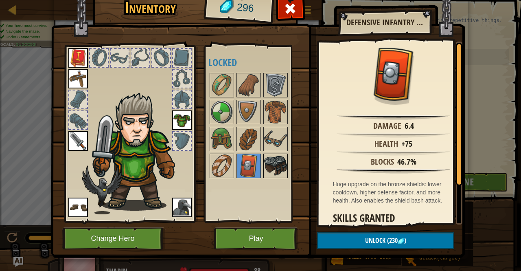
click at [273, 162] on img at bounding box center [275, 165] width 23 height 23
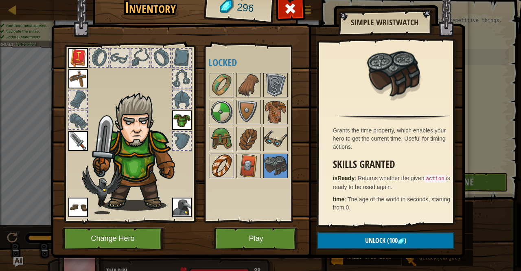
click at [214, 167] on img at bounding box center [221, 165] width 23 height 23
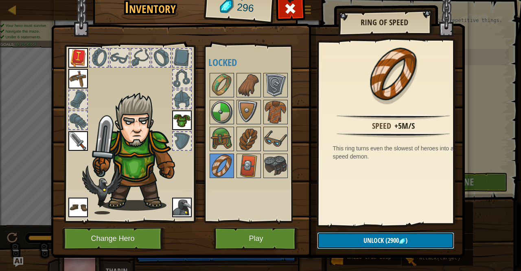
click at [340, 234] on button "Unlock (2900 )" at bounding box center [385, 240] width 137 height 17
click at [340, 236] on button "Unlock (2900 )" at bounding box center [385, 240] width 137 height 17
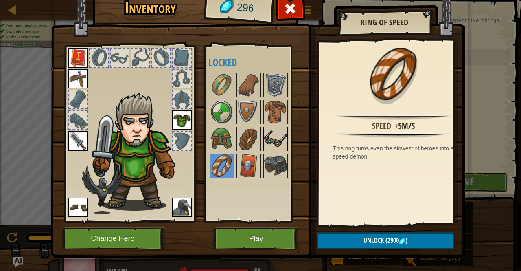
click at [274, 137] on img at bounding box center [275, 138] width 23 height 23
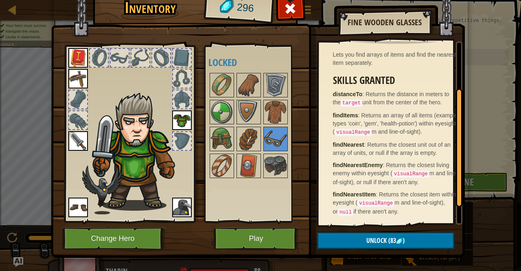
scroll to position [0, 0]
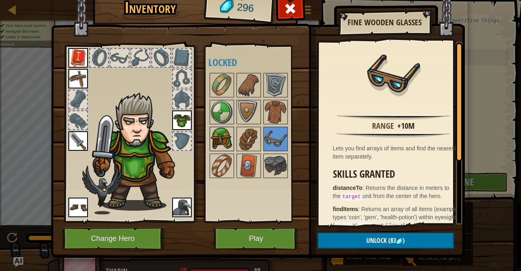
click at [220, 143] on img at bounding box center [221, 138] width 23 height 23
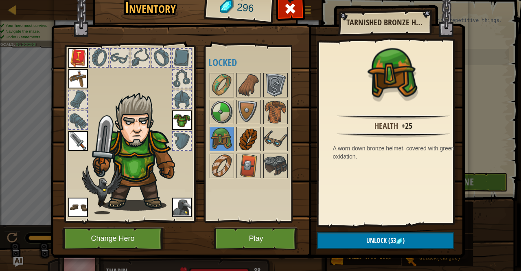
click at [242, 138] on img at bounding box center [248, 138] width 23 height 23
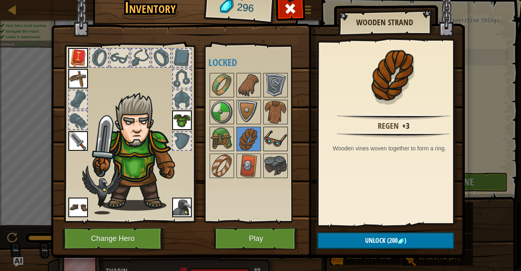
click at [273, 136] on img at bounding box center [275, 138] width 23 height 23
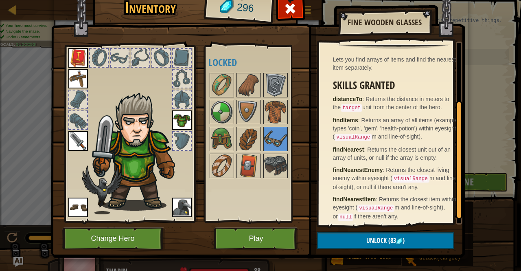
scroll to position [89, 0]
click at [214, 160] on img at bounding box center [221, 165] width 23 height 23
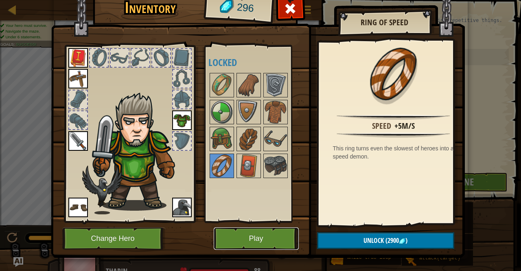
click at [245, 239] on button "Play" at bounding box center [256, 238] width 85 height 22
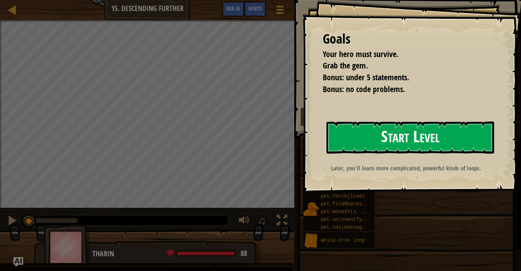
click at [371, 140] on button "Start Level" at bounding box center [410, 137] width 168 height 32
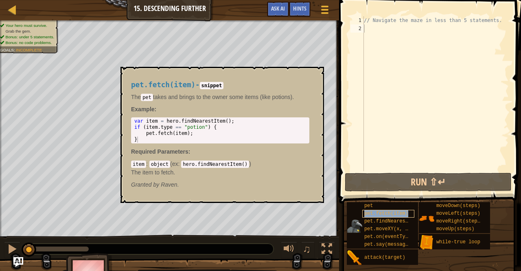
click at [385, 214] on span "pet.fetch(item)" at bounding box center [386, 213] width 44 height 6
click at [316, 72] on button "×" at bounding box center [315, 75] width 7 height 11
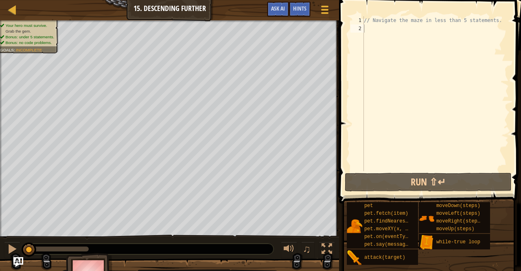
type textarea "// Navigate the maze in less than 5 statements."
click at [385, 19] on div "// Navigate the maze in less than 5 statements." at bounding box center [435, 101] width 146 height 171
click at [382, 29] on div "// Navigate the maze in less than 5 statements." at bounding box center [435, 101] width 146 height 171
type textarea "w"
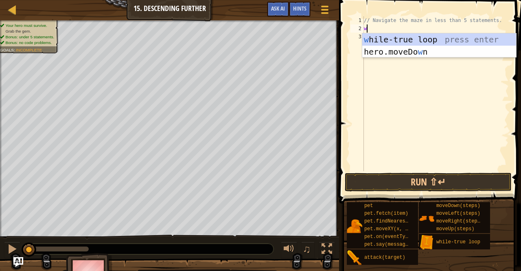
scroll to position [4, 0]
click at [400, 36] on div "w [PERSON_NAME]-true loop press enter hero.moveDo w n press enter" at bounding box center [439, 57] width 154 height 49
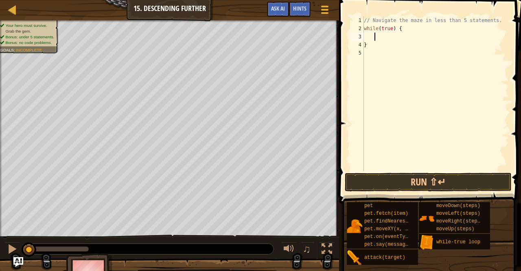
type textarea "h"
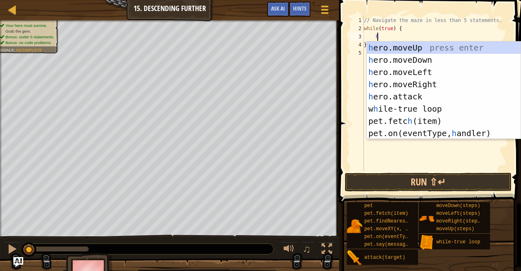
scroll to position [4, 1]
click at [431, 83] on div "h ero.moveUp press enter h ero.moveDown press enter h ero.moveLeft press enter …" at bounding box center [444, 103] width 154 height 122
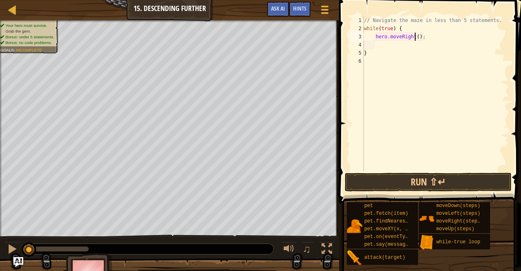
click at [415, 37] on div "// Navigate the maze in less than 5 statements. while ( true ) { hero . moveRig…" at bounding box center [435, 101] width 146 height 171
type textarea "hero.moveRight(2);"
click at [382, 45] on div "// Navigate the maze in less than 5 statements. while ( true ) { hero . moveRig…" at bounding box center [435, 101] width 146 height 171
type textarea "h"
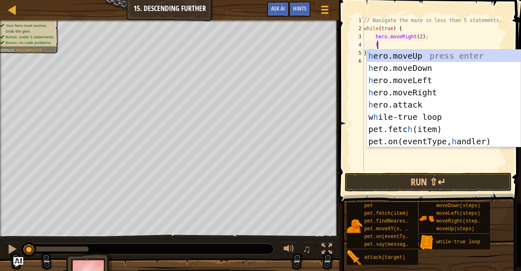
scroll to position [4, 1]
click at [437, 68] on div "h ero.moveUp press enter h ero.moveDown press enter h ero.moveLeft press enter …" at bounding box center [444, 111] width 154 height 122
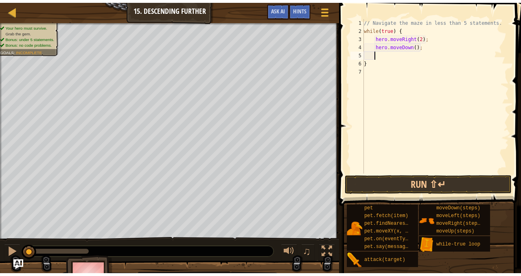
scroll to position [4, 0]
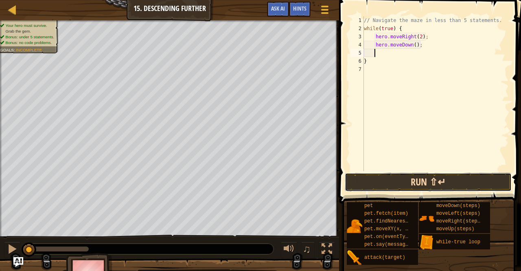
click at [420, 181] on button "Run ⇧↵" at bounding box center [428, 182] width 167 height 19
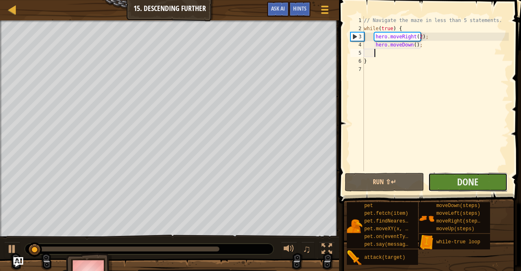
click at [453, 182] on button "Done" at bounding box center [467, 182] width 79 height 19
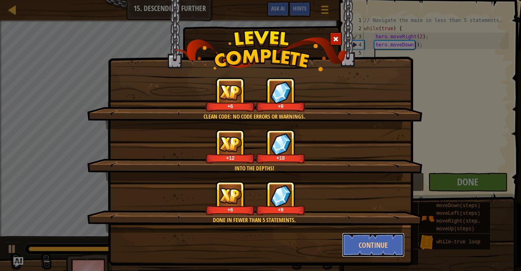
click at [367, 240] on button "Continue" at bounding box center [373, 244] width 63 height 24
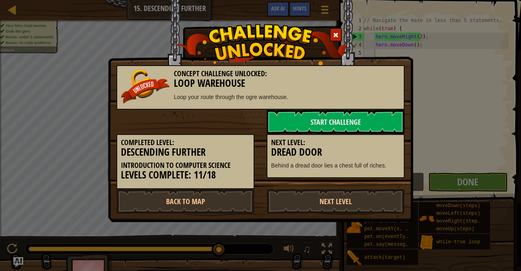
drag, startPoint x: 354, startPoint y: 66, endPoint x: 326, endPoint y: 87, distance: 35.5
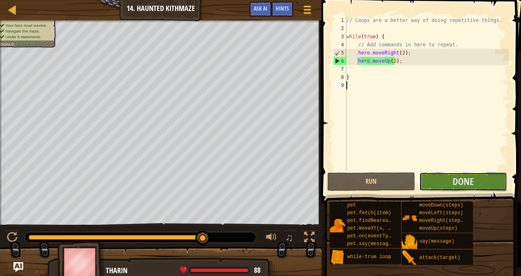
click at [472, 180] on span "Done" at bounding box center [463, 181] width 21 height 13
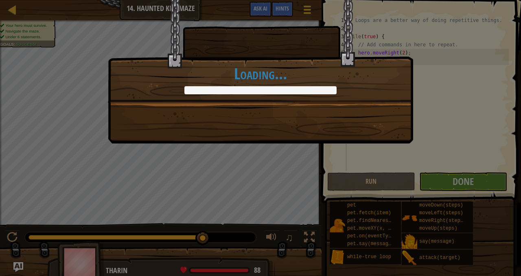
scroll to position [4, 0]
click at [446, 77] on div "Done in fewer than 6 code statements. +0 +0 Clean code: no code errors or warni…" at bounding box center [260, 138] width 521 height 276
click at [445, 140] on div "Done in fewer than 6 code statements. +6 +9 Clean code: no code errors or warni…" at bounding box center [260, 138] width 521 height 276
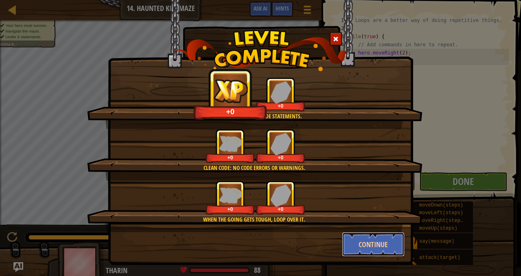
click at [361, 239] on button "Continue" at bounding box center [373, 244] width 63 height 24
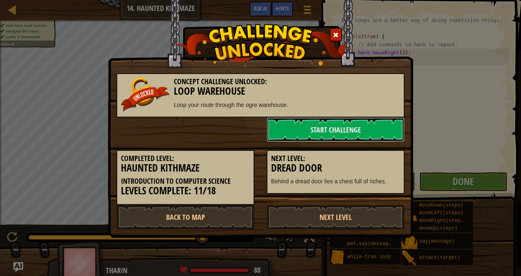
click at [340, 131] on link "Start Challenge" at bounding box center [336, 130] width 138 height 24
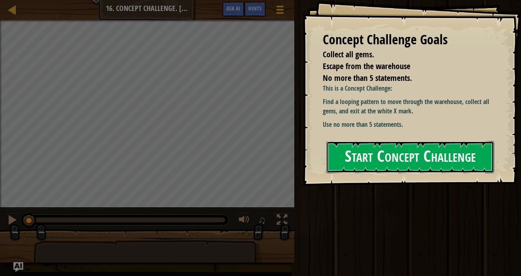
click at [410, 164] on button "Start Concept Challenge" at bounding box center [410, 157] width 168 height 32
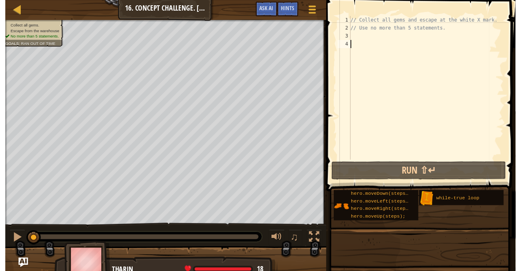
scroll to position [4, 0]
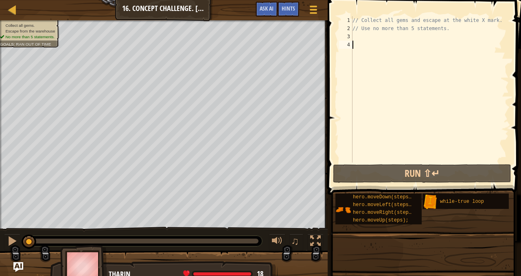
click at [332, 88] on span at bounding box center [425, 85] width 200 height 219
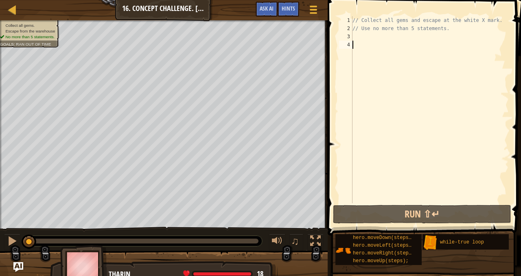
click at [332, 112] on span at bounding box center [425, 106] width 200 height 260
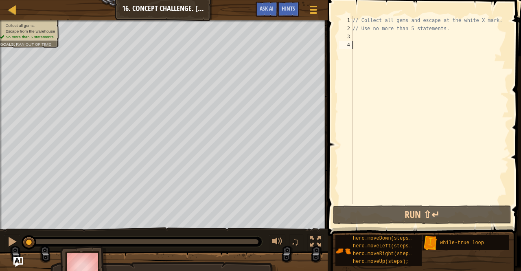
click at [426, 39] on div "// Collect all gems and escape at the white X mark. // Use no more than 5 state…" at bounding box center [430, 117] width 158 height 203
click at [357, 39] on div "// Collect all gems and escape at the white X mark. // Use no more than 5 state…" at bounding box center [430, 117] width 158 height 203
type textarea "h"
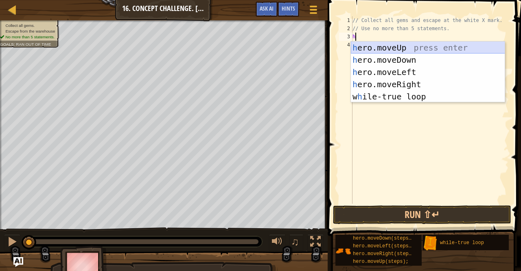
click at [423, 46] on div "h ero.moveUp press enter h ero.moveDown press enter h ero.moveLeft press enter …" at bounding box center [428, 84] width 154 height 85
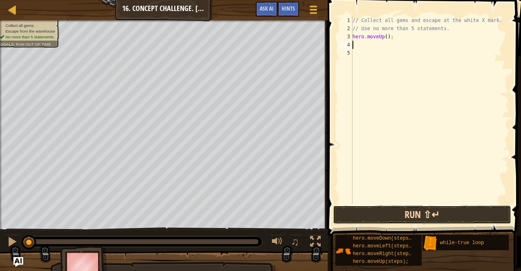
click at [393, 214] on button "Run ⇧↵" at bounding box center [422, 214] width 178 height 19
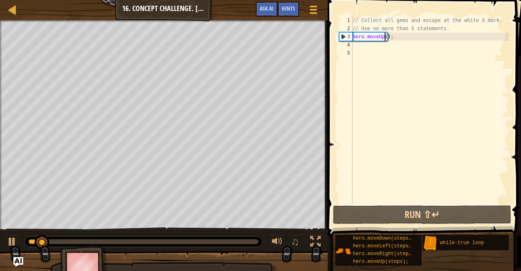
click at [384, 37] on div "// Collect all gems and escape at the white X mark. // Use no more than 5 state…" at bounding box center [430, 117] width 158 height 203
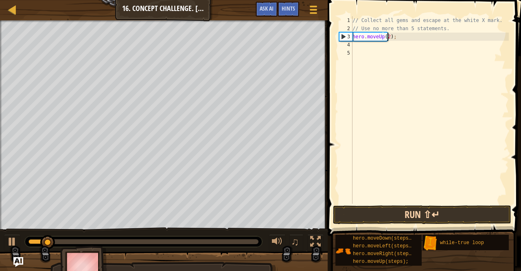
type textarea "hero.moveUp(2);"
click at [415, 217] on button "Run ⇧↵" at bounding box center [422, 214] width 178 height 19
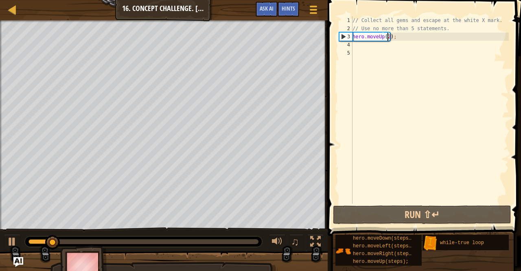
click at [387, 51] on div "// Collect all gems and escape at the white X mark. // Use no more than 5 state…" at bounding box center [430, 117] width 158 height 203
click at [378, 44] on div "// Collect all gems and escape at the white X mark. // Use no more than 5 state…" at bounding box center [430, 117] width 158 height 203
type textarea "h"
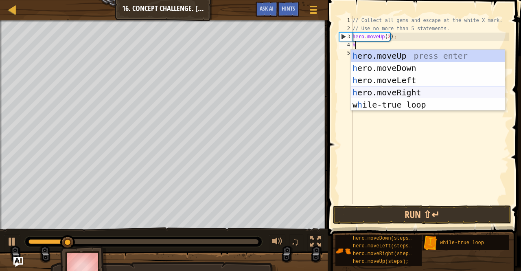
click at [422, 94] on div "h ero.moveUp press enter h ero.moveDown press enter h ero.moveLeft press enter …" at bounding box center [428, 92] width 154 height 85
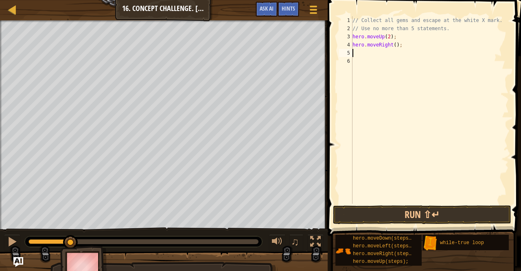
click at [391, 45] on div "// Collect all gems and escape at the white X mark. // Use no more than 5 state…" at bounding box center [430, 117] width 158 height 203
type textarea "hero.moveRight(2);"
click at [365, 52] on div "// Collect all gems and escape at the white X mark. // Use no more than 5 state…" at bounding box center [430, 117] width 158 height 203
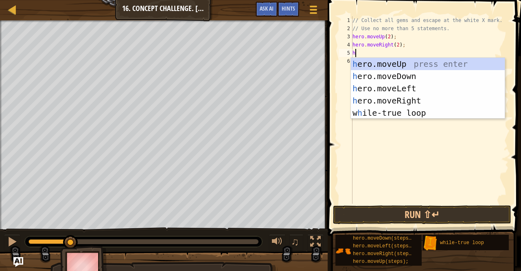
click at [394, 46] on div "// Collect all gems and escape at the white X mark. // Use no more than 5 state…" at bounding box center [430, 117] width 158 height 203
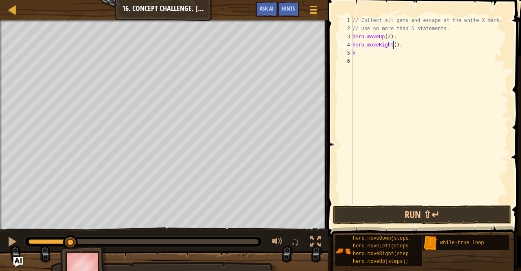
click at [372, 54] on div "// Collect all gems and escape at the white X mark. // Use no more than 5 state…" at bounding box center [430, 117] width 158 height 203
type textarea "h"
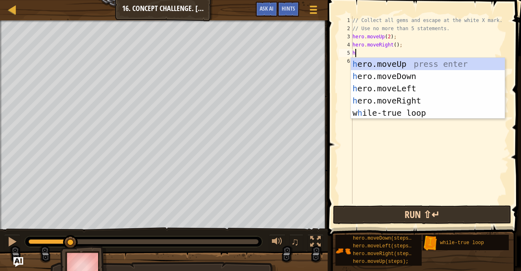
type textarea "h"
click at [409, 210] on button "Run ⇧↵" at bounding box center [422, 214] width 178 height 19
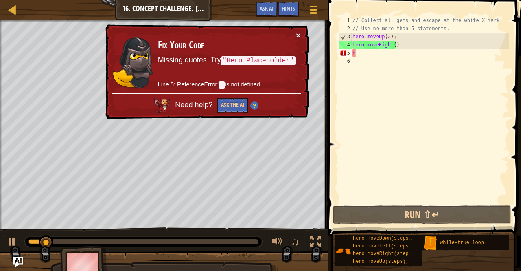
click at [298, 32] on button "×" at bounding box center [298, 35] width 5 height 9
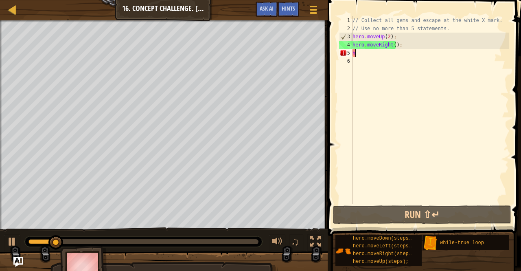
click at [376, 56] on div "// Collect all gems and escape at the white X mark. // Use no more than 5 state…" at bounding box center [430, 117] width 158 height 203
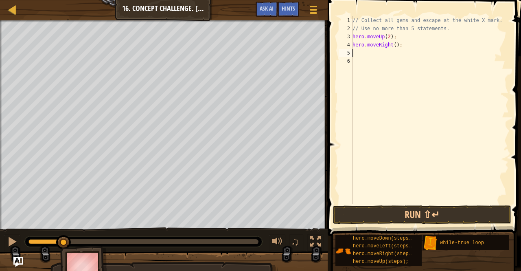
type textarea "h"
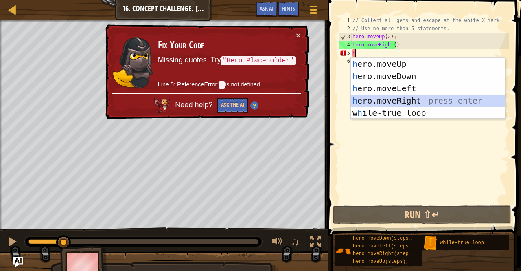
click at [396, 101] on div "h ero.moveUp press enter h ero.moveDown press enter h ero.moveLeft press enter …" at bounding box center [428, 100] width 154 height 85
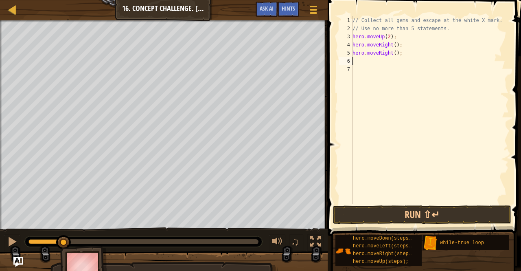
type textarea "h"
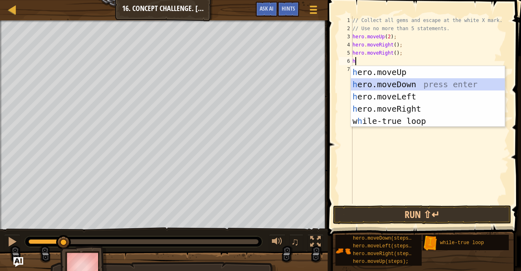
click at [412, 85] on div "h ero.moveUp press enter h ero.moveDown press enter h ero.moveLeft press enter …" at bounding box center [428, 108] width 154 height 85
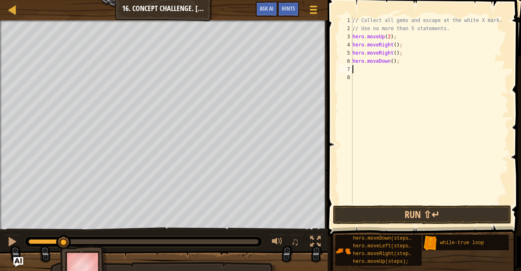
type textarea "h"
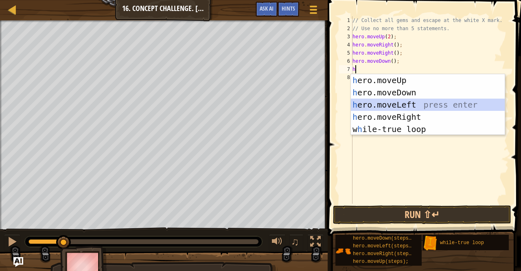
click at [407, 100] on div "h ero.moveUp press enter h ero.moveDown press enter h ero.moveLeft press enter …" at bounding box center [428, 116] width 154 height 85
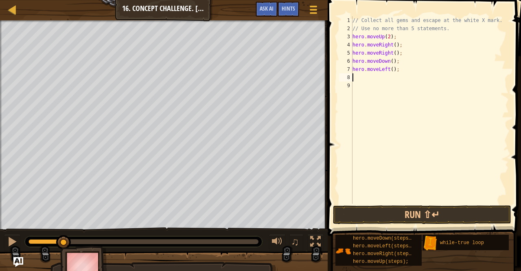
type textarea "h"
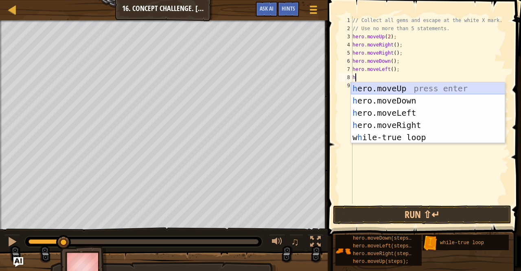
click at [415, 89] on div "h ero.moveUp press enter h ero.moveDown press enter h ero.moveLeft press enter …" at bounding box center [428, 124] width 154 height 85
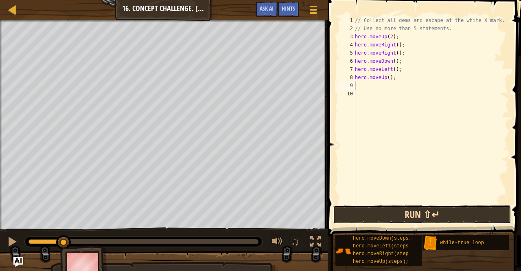
click at [421, 216] on button "Run ⇧↵" at bounding box center [422, 214] width 178 height 19
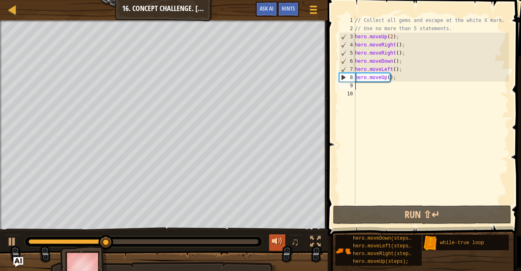
type textarea "h"
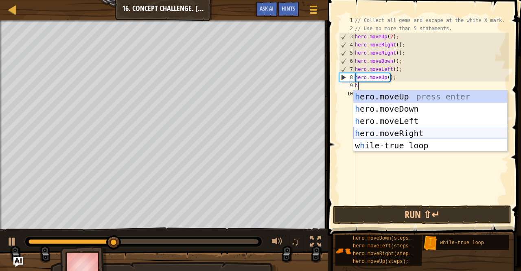
click at [418, 132] on div "h ero.moveUp press enter h ero.moveDown press enter h ero.moveLeft press enter …" at bounding box center [430, 132] width 154 height 85
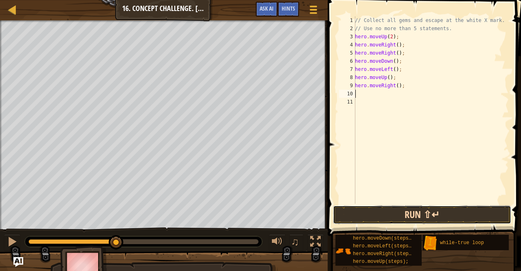
click at [417, 208] on button "Run ⇧↵" at bounding box center [422, 214] width 178 height 19
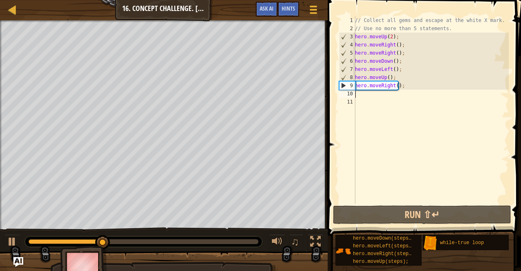
type textarea "h"
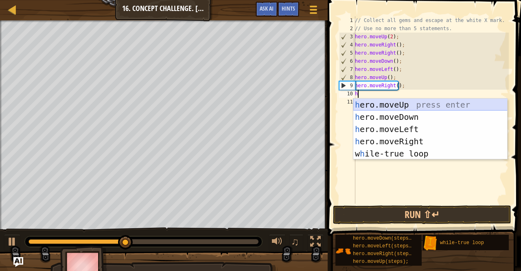
click at [392, 105] on div "h ero.moveUp press enter h ero.moveDown press enter h ero.moveLeft press enter …" at bounding box center [430, 140] width 154 height 85
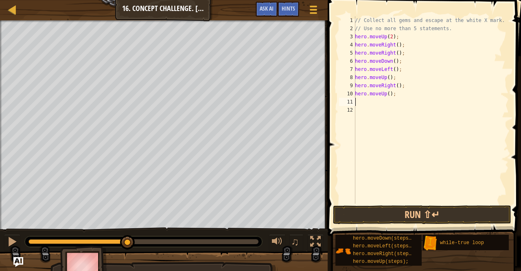
type textarea "h"
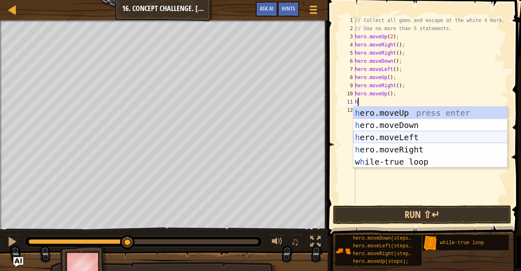
click at [419, 137] on div "h ero.moveUp press enter h ero.moveDown press enter h ero.moveLeft press enter …" at bounding box center [430, 149] width 154 height 85
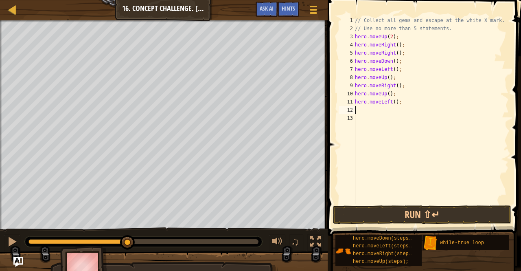
type textarea "h"
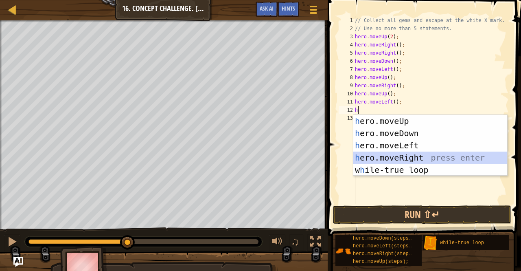
click at [430, 157] on div "h ero.moveUp press enter h ero.moveDown press enter h ero.moveLeft press enter …" at bounding box center [430, 157] width 154 height 85
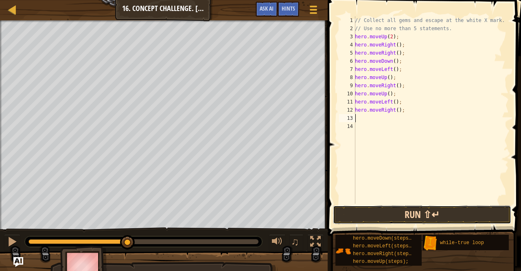
click at [422, 213] on button "Run ⇧↵" at bounding box center [422, 214] width 178 height 19
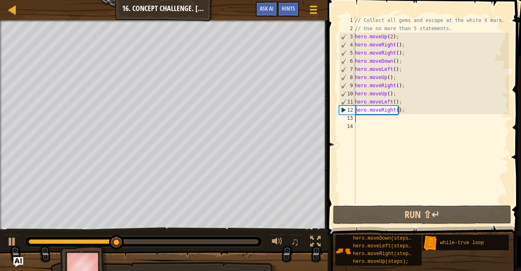
type textarea "h"
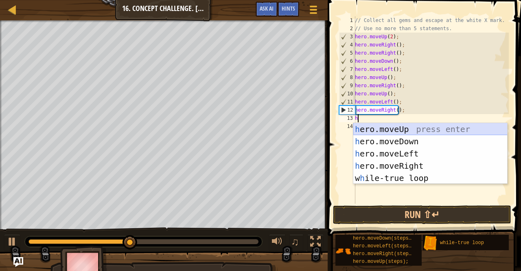
click at [416, 130] on div "h ero.moveUp press enter h ero.moveDown press enter h ero.moveLeft press enter …" at bounding box center [430, 165] width 154 height 85
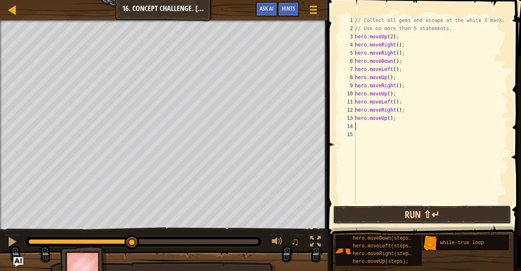
click at [400, 219] on button "Run ⇧↵" at bounding box center [422, 214] width 178 height 19
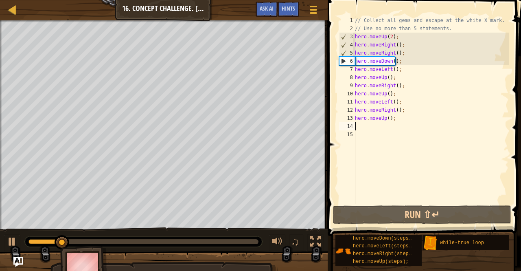
type textarea "h"
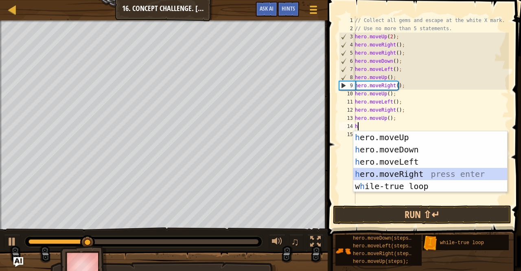
click at [398, 176] on div "h ero.moveUp press enter h ero.moveDown press enter h ero.moveLeft press enter …" at bounding box center [430, 173] width 154 height 85
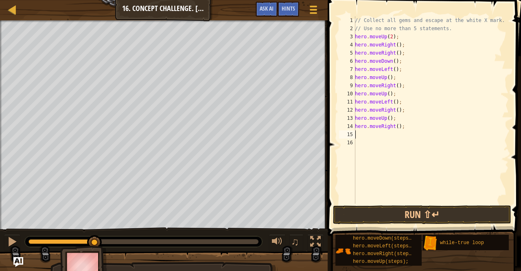
type textarea "h"
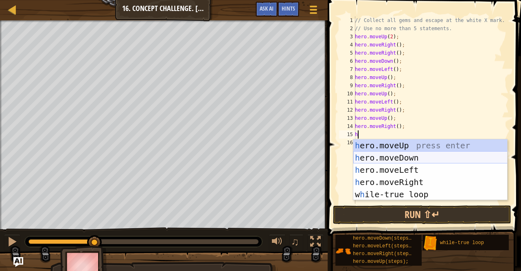
click at [408, 160] on div "h ero.moveUp press enter h ero.moveDown press enter h ero.moveLeft press enter …" at bounding box center [430, 181] width 154 height 85
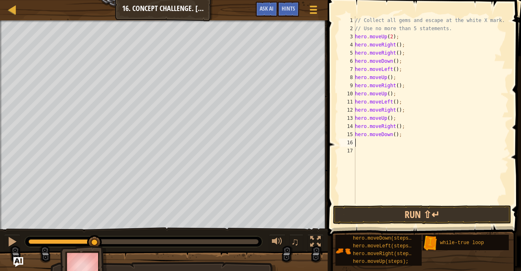
click at [393, 134] on div "// Collect all gems and escape at the white X mark. // Use no more than 5 state…" at bounding box center [430, 117] width 155 height 203
type textarea "hero.moveDown(2);"
click at [396, 219] on button "Run ⇧↵" at bounding box center [422, 214] width 178 height 19
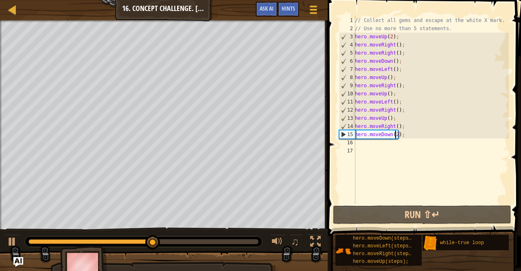
click at [376, 143] on div "// Collect all gems and escape at the white X mark. // Use no more than 5 state…" at bounding box center [430, 117] width 155 height 203
type textarea "h"
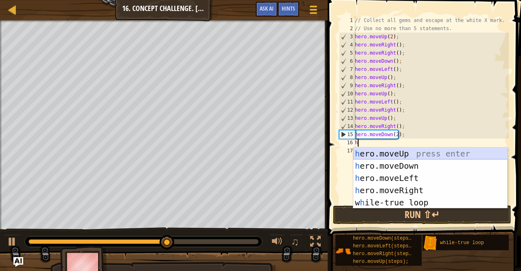
click at [406, 154] on div "h ero.moveUp press enter h ero.moveDown press enter h ero.moveLeft press enter …" at bounding box center [430, 189] width 154 height 85
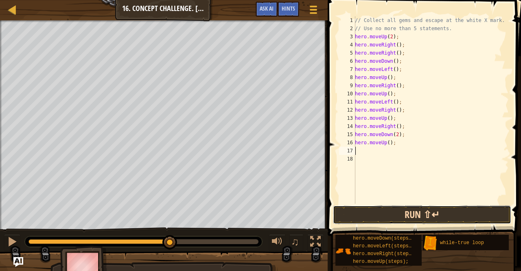
click at [413, 214] on button "Run ⇧↵" at bounding box center [422, 214] width 178 height 19
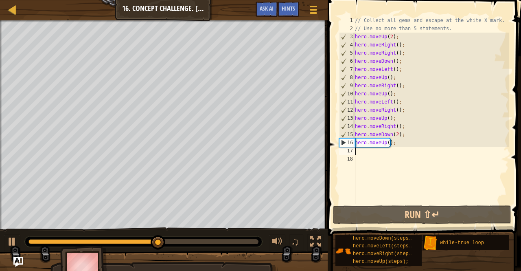
type textarea "h"
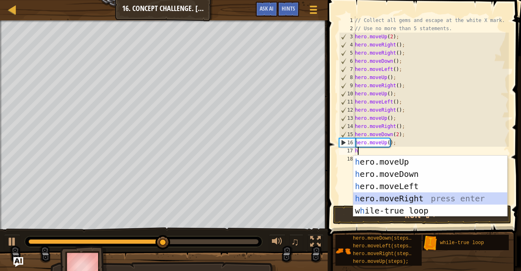
click at [412, 194] on div "h ero.moveUp press enter h ero.moveDown press enter h ero.moveLeft press enter …" at bounding box center [430, 197] width 154 height 85
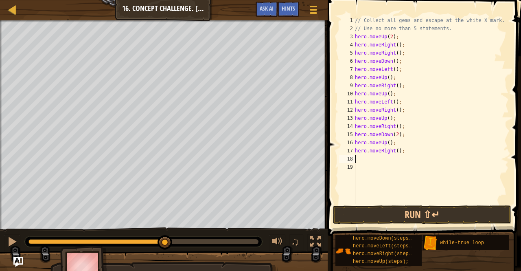
type textarea "h"
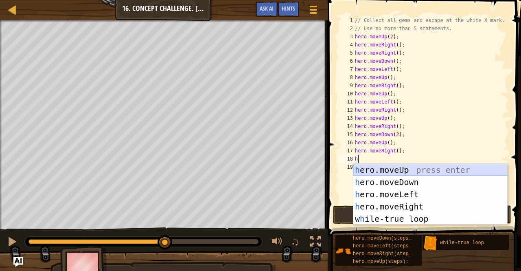
click at [417, 173] on div "h ero.moveUp press enter h ero.moveDown press enter h ero.moveLeft press enter …" at bounding box center [430, 206] width 154 height 85
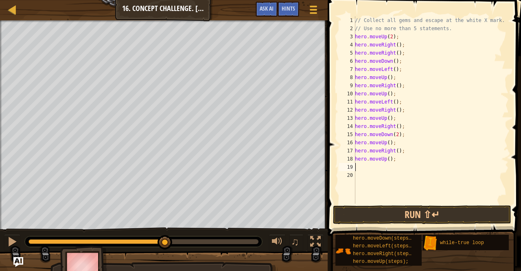
type textarea "h"
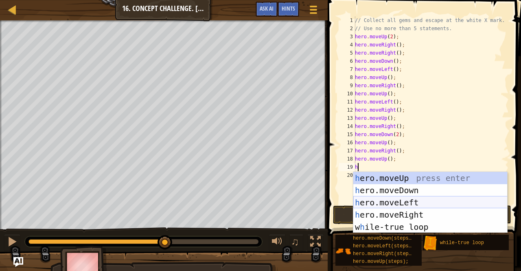
click at [418, 205] on div "h ero.moveUp press enter h ero.moveDown press enter h ero.moveLeft press enter …" at bounding box center [430, 214] width 154 height 85
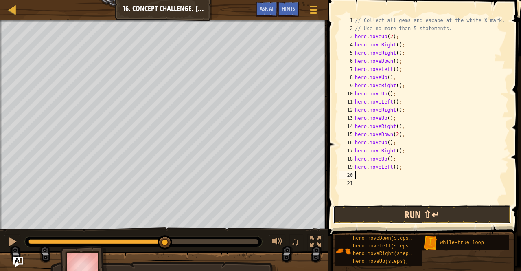
click at [401, 216] on button "Run ⇧↵" at bounding box center [422, 214] width 178 height 19
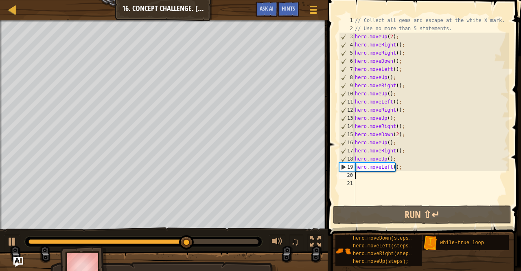
type textarea "h"
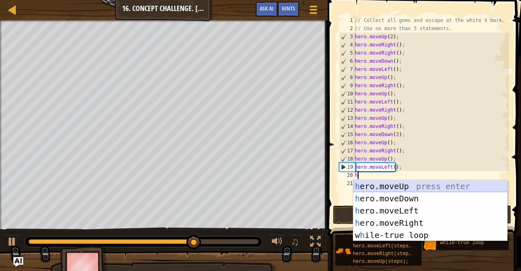
click at [404, 188] on div "h ero.moveUp press enter h ero.moveDown press enter h ero.moveLeft press enter …" at bounding box center [430, 222] width 154 height 85
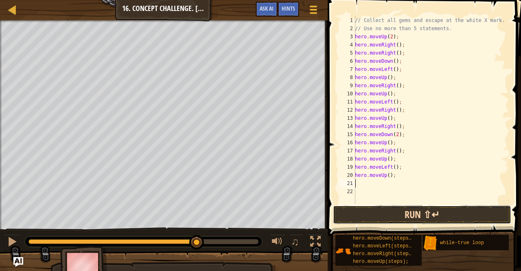
click at [409, 210] on button "Run ⇧↵" at bounding box center [422, 214] width 178 height 19
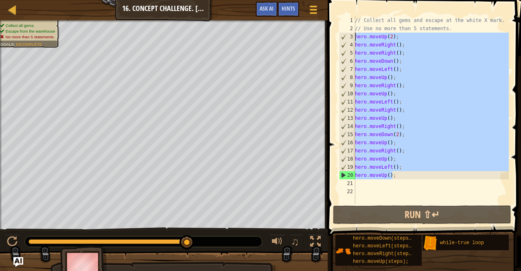
drag, startPoint x: 435, startPoint y: 175, endPoint x: 353, endPoint y: 36, distance: 161.8
click at [353, 36] on div "1 2 3 4 5 6 7 8 9 10 11 12 13 14 15 16 17 18 19 20 21 22 // Collect all gems an…" at bounding box center [422, 109] width 171 height 187
type textarea "hero.moveUp(2); hero.moveRight();"
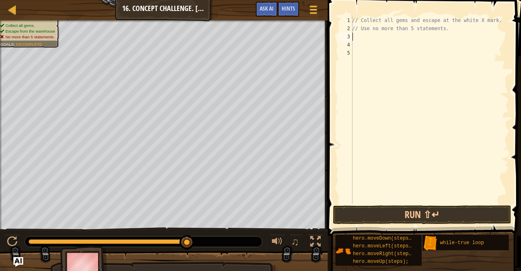
type textarea "h"
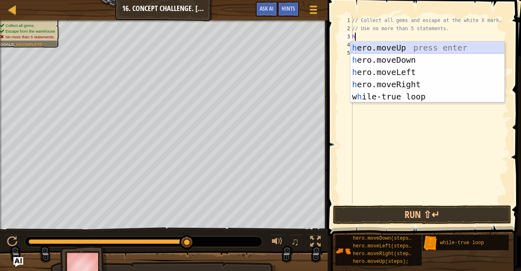
click at [420, 49] on div "h ero.moveUp press enter h ero.moveDown press enter h ero.moveLeft press enter …" at bounding box center [427, 84] width 154 height 85
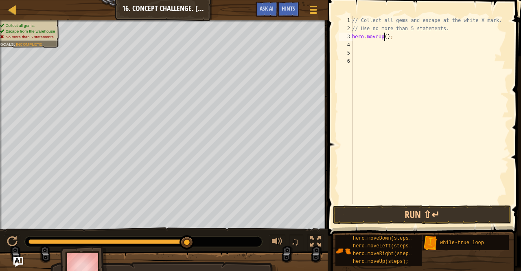
click at [385, 37] on div "// Collect all gems and escape at the white X mark. // Use no more than 5 state…" at bounding box center [429, 117] width 158 height 203
click at [410, 38] on div "// Collect all gems and escape at the white X mark. // Use no more than 5 state…" at bounding box center [429, 117] width 158 height 203
type textarea "h"
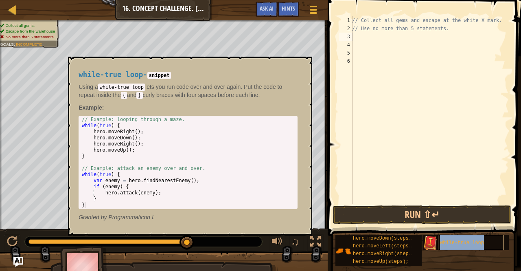
click at [457, 240] on span "while-true loop" at bounding box center [462, 243] width 44 height 6
type textarea "w"
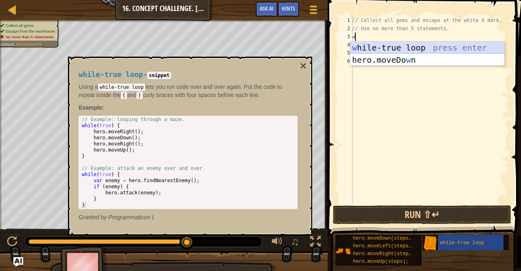
click at [387, 48] on div "w [PERSON_NAME]-true loop press enter hero.moveDo w n press enter" at bounding box center [427, 66] width 154 height 49
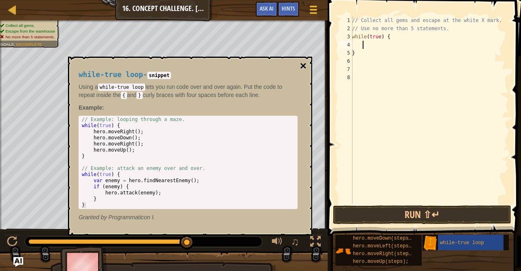
click at [303, 67] on button "×" at bounding box center [303, 65] width 7 height 11
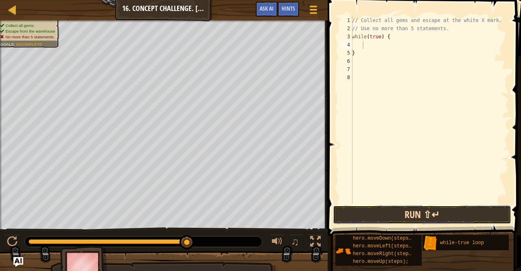
click at [388, 212] on button "Run ⇧↵" at bounding box center [422, 214] width 178 height 19
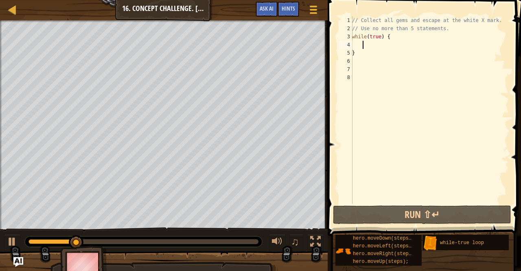
type textarea "h"
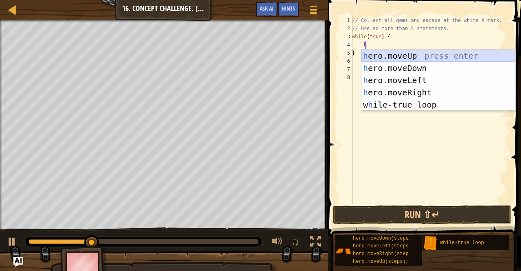
click at [409, 57] on div "h ero.moveUp press enter h ero.moveDown press enter h ero.moveLeft press enter …" at bounding box center [438, 92] width 154 height 85
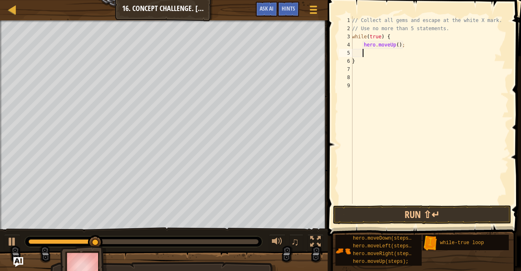
type textarea "h"
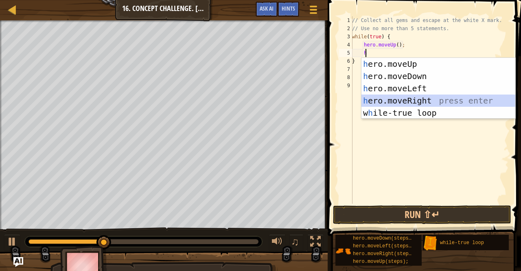
click at [424, 99] on div "h ero.moveUp press enter h ero.moveDown press enter h ero.moveLeft press enter …" at bounding box center [438, 100] width 154 height 85
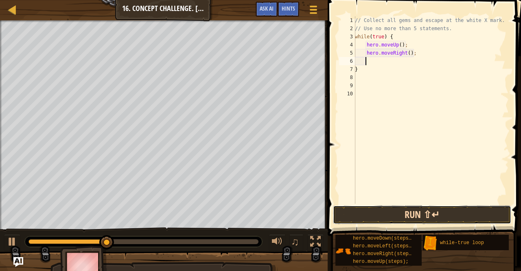
click at [431, 220] on button "Run ⇧↵" at bounding box center [422, 214] width 178 height 19
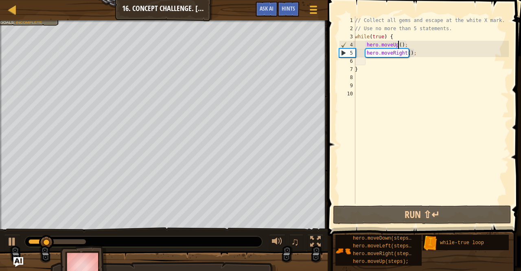
click at [398, 46] on div "// Collect all gems and escape at the white X mark. // Use no more than 5 state…" at bounding box center [430, 117] width 155 height 203
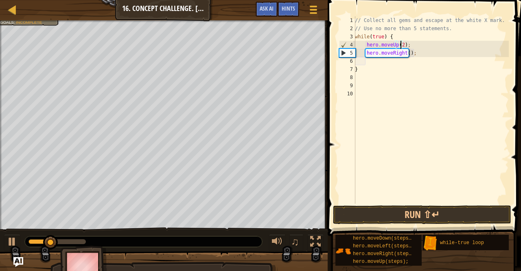
scroll to position [4, 3]
click at [404, 211] on button "Run ⇧↵" at bounding box center [422, 214] width 178 height 19
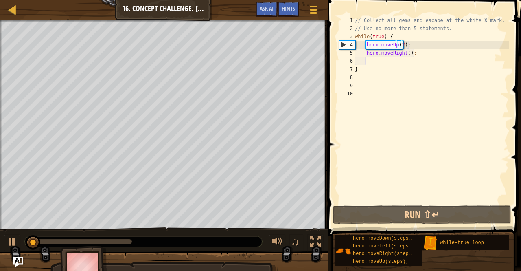
click at [404, 54] on div "// Collect all gems and escape at the white X mark. // Use no more than 5 state…" at bounding box center [430, 117] width 155 height 203
type textarea "hero.moveRight();"
click at [439, 134] on div "// Collect all gems and escape at the white X mark. // Use no more than 5 state…" at bounding box center [430, 117] width 155 height 203
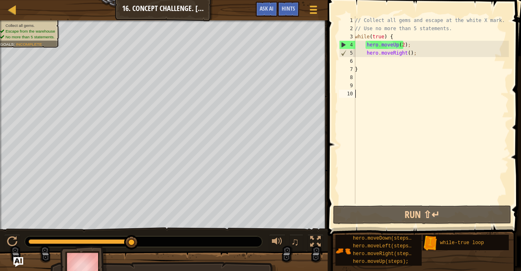
click at [375, 76] on div "// Collect all gems and escape at the white X mark. // Use no more than 5 state…" at bounding box center [430, 117] width 155 height 203
click at [357, 68] on div "// Collect all gems and escape at the white X mark. // Use no more than 5 state…" at bounding box center [430, 117] width 155 height 203
type textarea "}"
